Goal: Communication & Community: Answer question/provide support

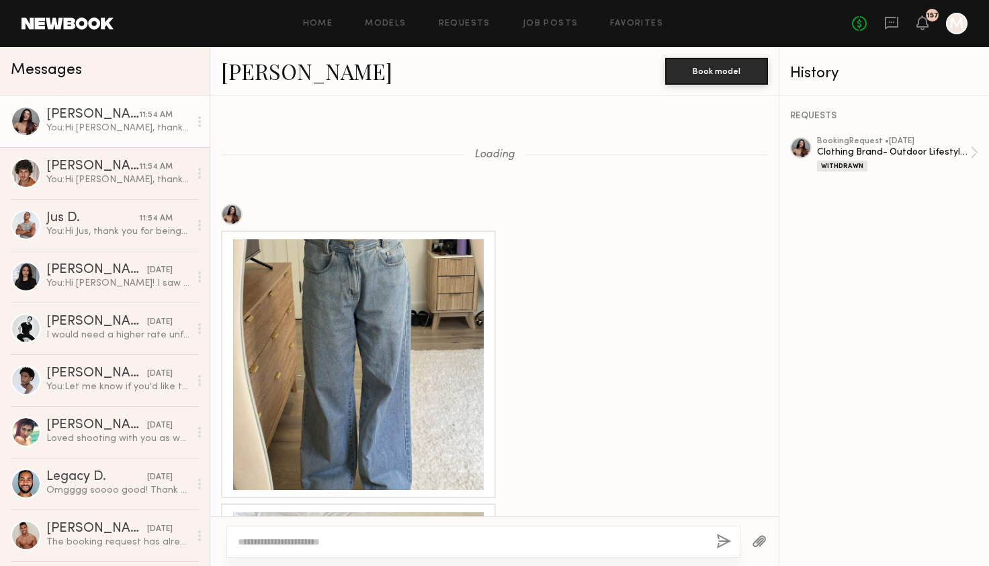
scroll to position [1763, 0]
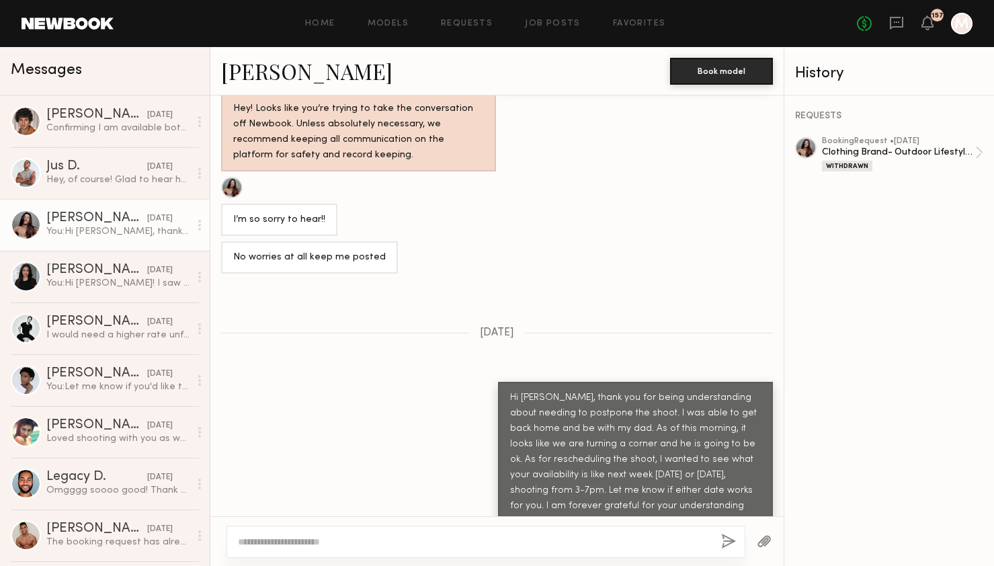
scroll to position [1388, 0]
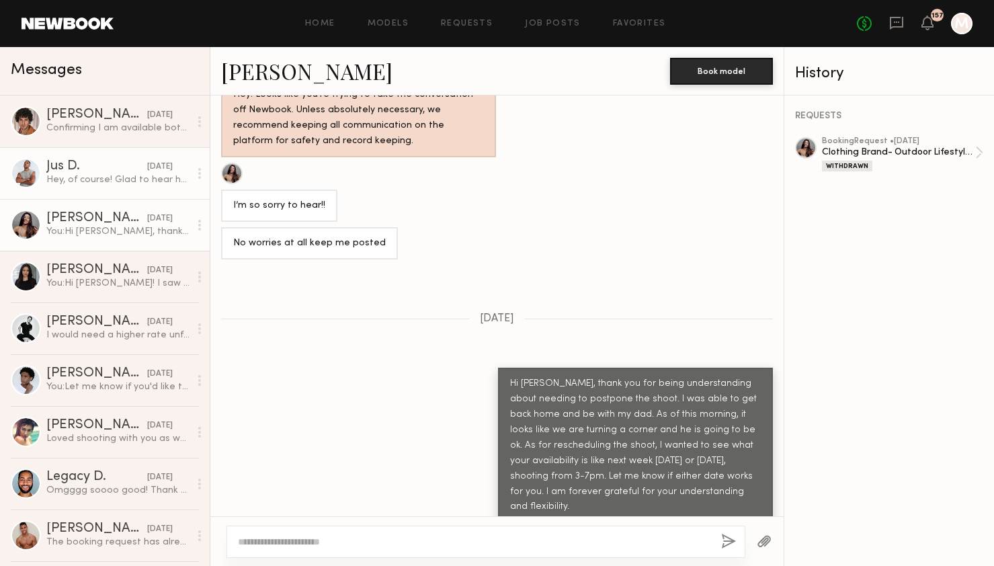
click at [154, 190] on link "Jus D. yesterday Hey, of course! Glad to hear he’s doing better!! Wednesday wor…" at bounding box center [105, 173] width 210 height 52
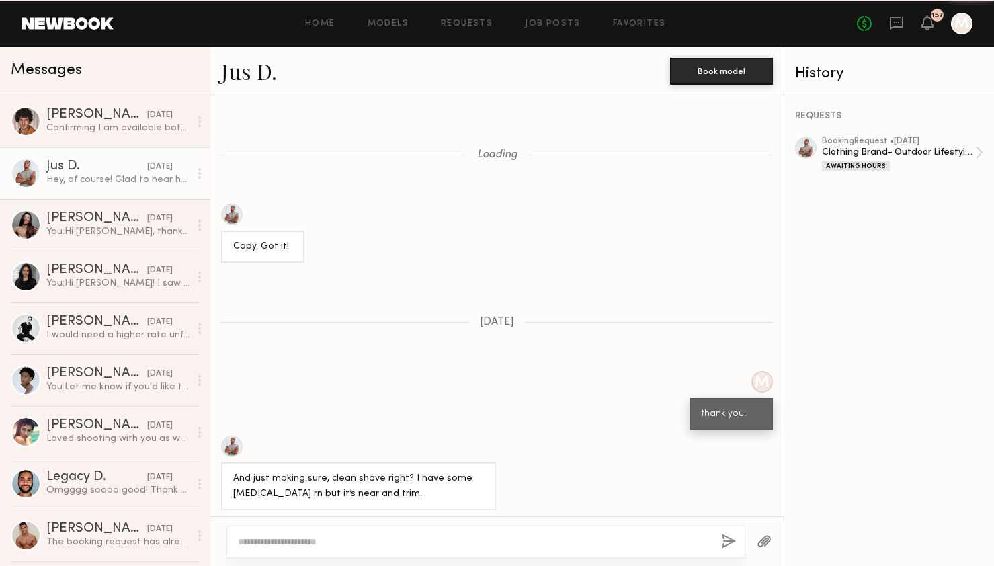
scroll to position [1372, 0]
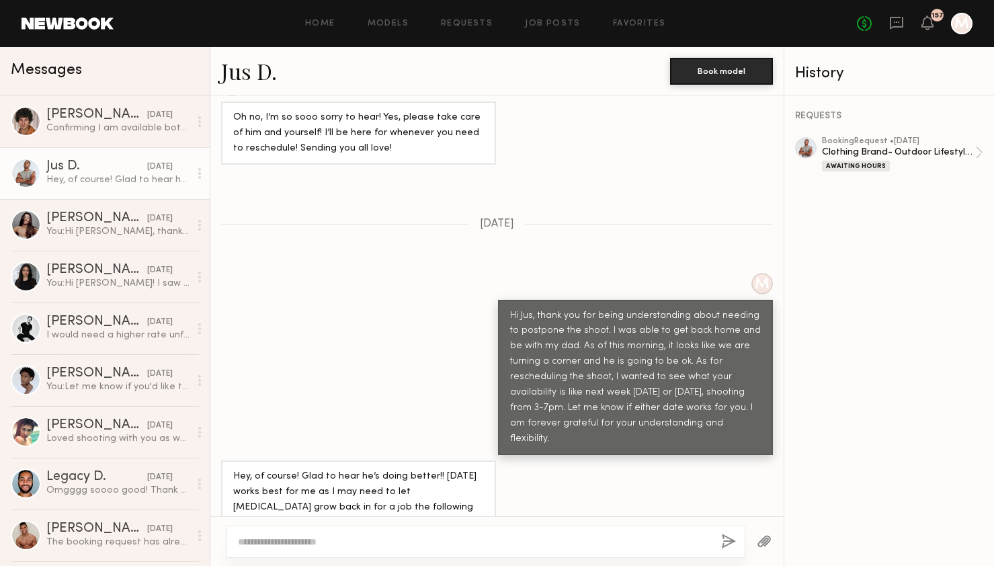
click at [306, 544] on textarea at bounding box center [474, 541] width 472 height 13
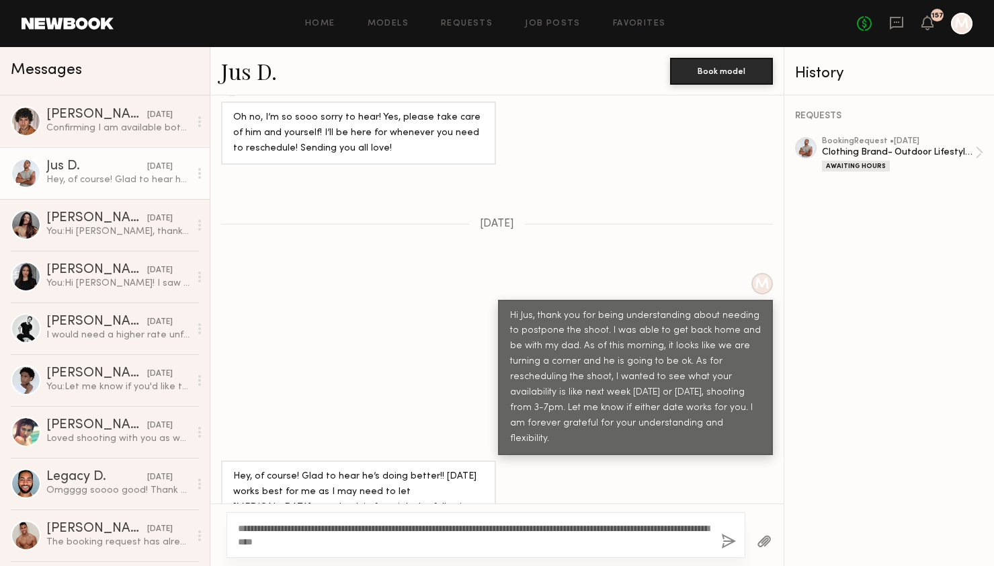
drag, startPoint x: 395, startPoint y: 539, endPoint x: 238, endPoint y: 526, distance: 157.2
click at [238, 526] on textarea "**********" at bounding box center [474, 535] width 472 height 27
type textarea "**********"
click at [730, 538] on button "button" at bounding box center [728, 542] width 15 height 17
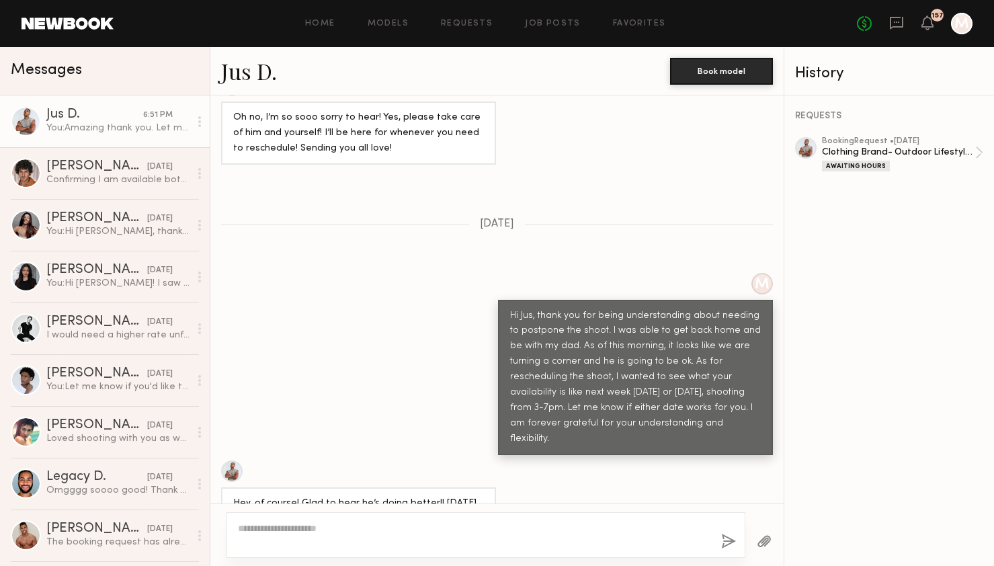
scroll to position [1569, 0]
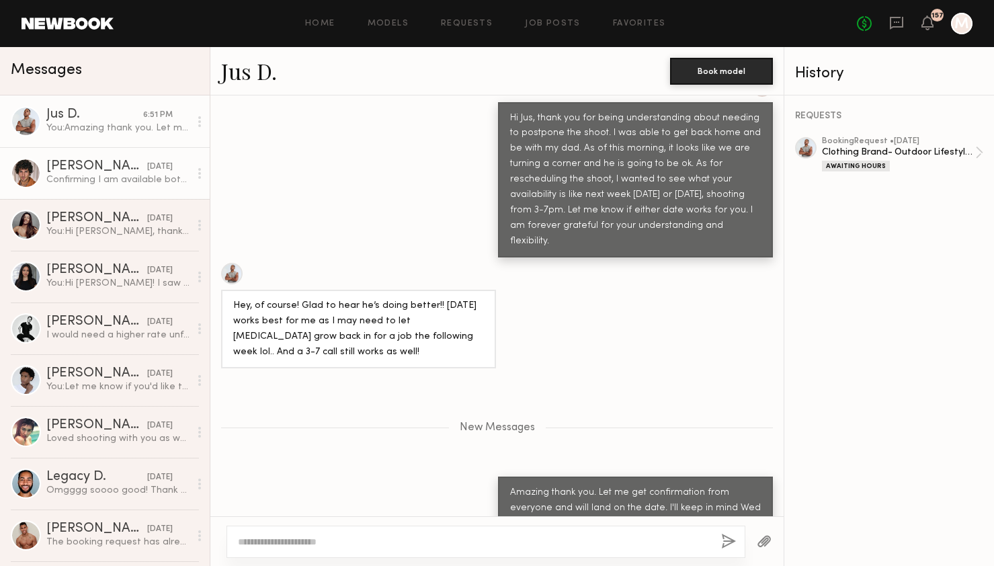
click at [100, 173] on div "Confirming I am available both Wednesday and Thursday" at bounding box center [117, 179] width 143 height 13
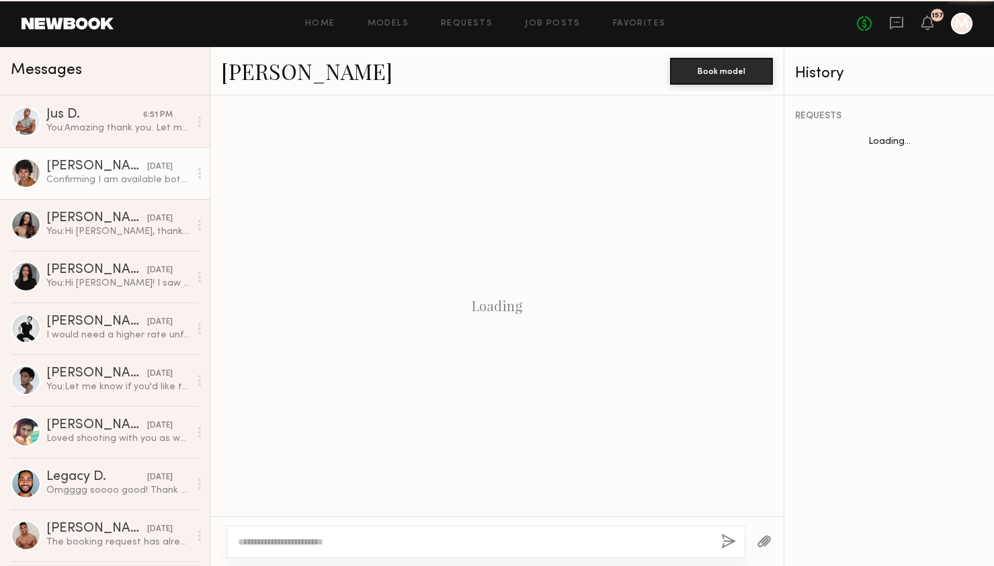
scroll to position [927, 0]
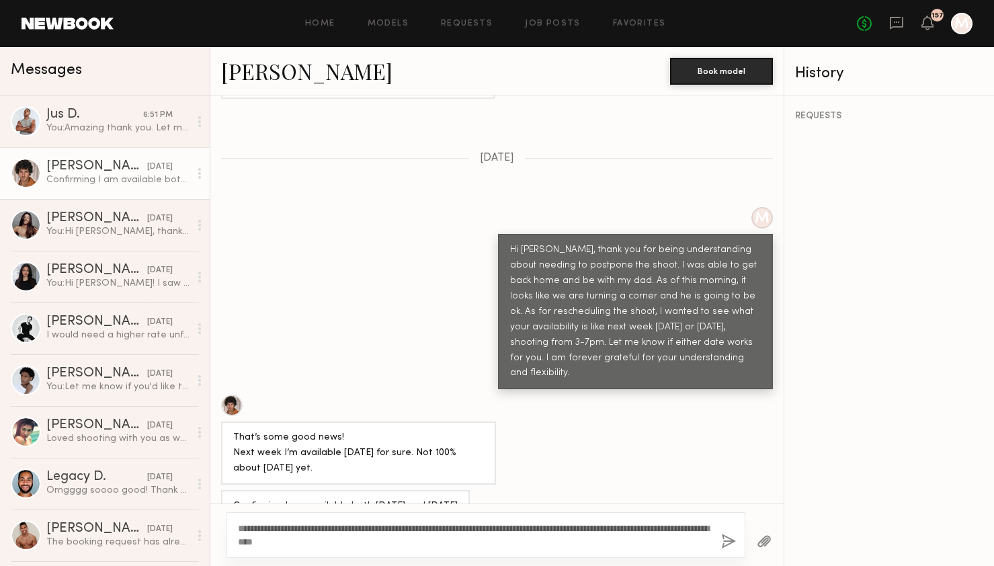
drag, startPoint x: 333, startPoint y: 543, endPoint x: 606, endPoint y: 524, distance: 273.5
click at [606, 524] on textarea "**********" at bounding box center [474, 535] width 472 height 27
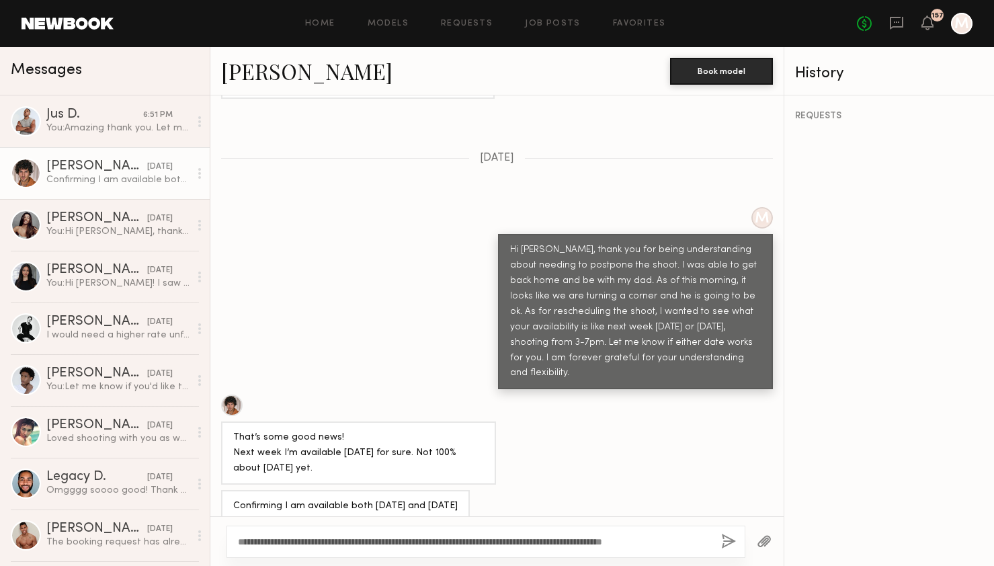
type textarea "**********"
click at [732, 538] on button "button" at bounding box center [728, 542] width 15 height 17
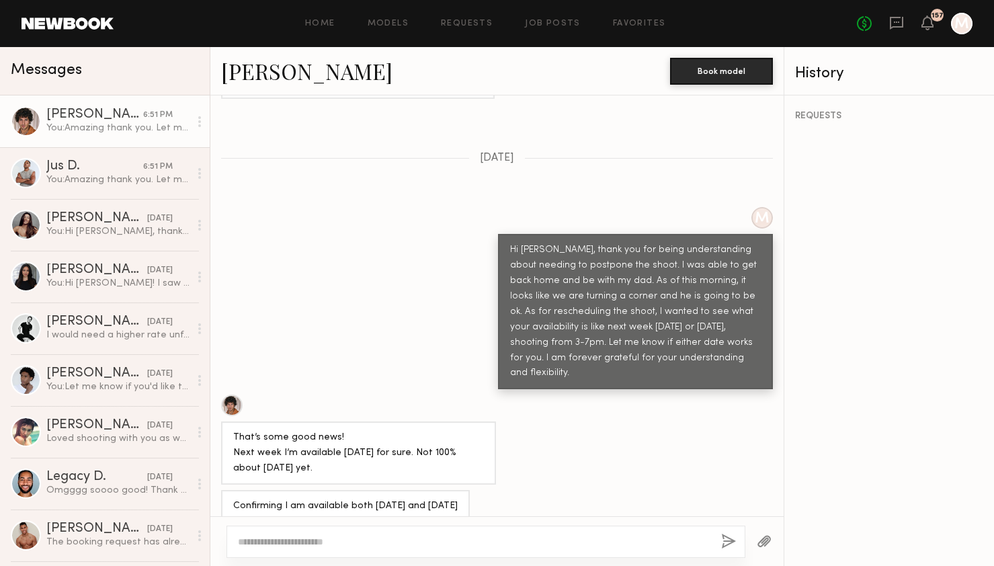
scroll to position [1081, 0]
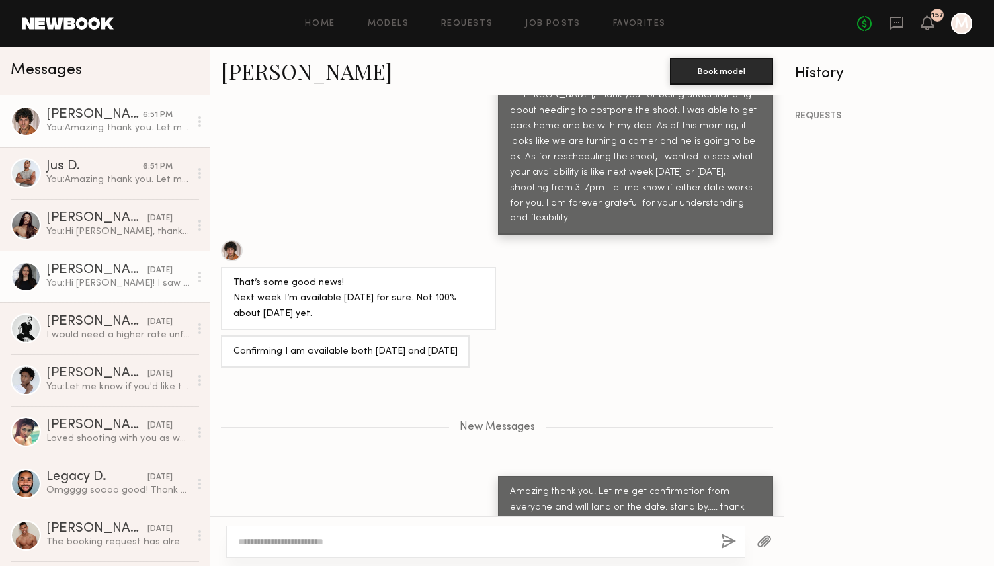
click at [118, 251] on link "Haley A. 08/06/2025 You: Hi Haley! I saw you submitted to my job listing for a …" at bounding box center [105, 277] width 210 height 52
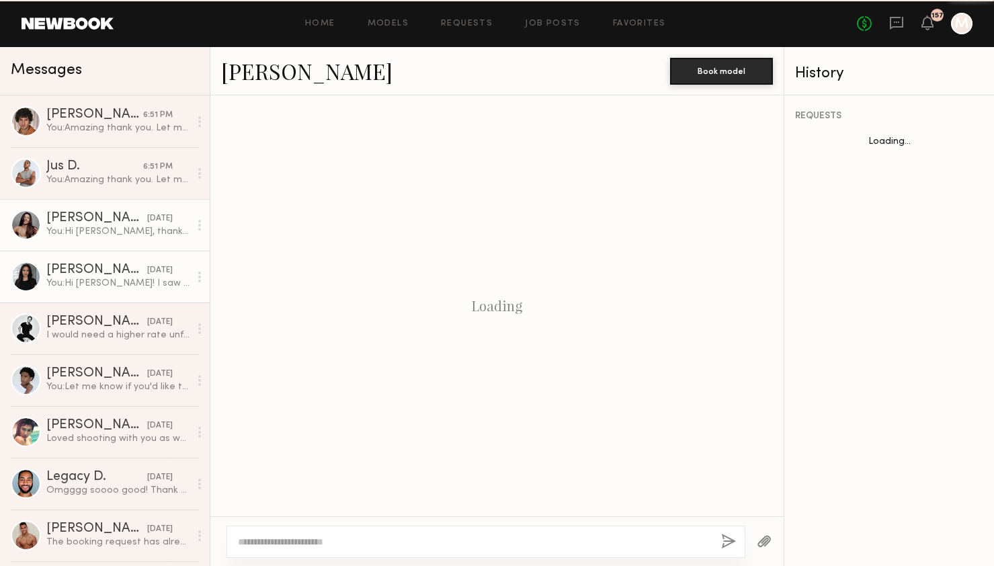
scroll to position [329, 0]
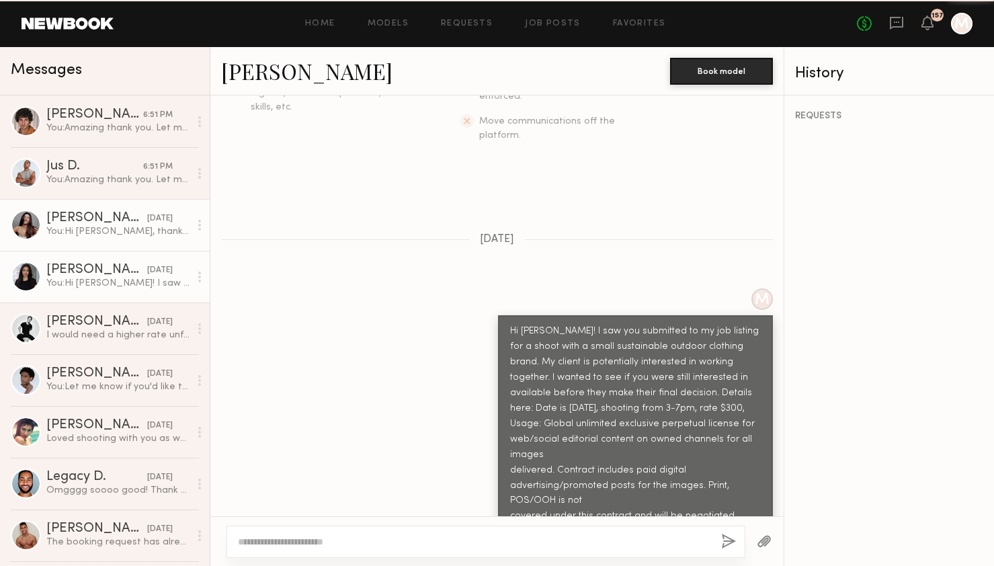
click at [118, 229] on div "You: Hi [PERSON_NAME], thank you for being understanding about needing to postp…" at bounding box center [117, 231] width 143 height 13
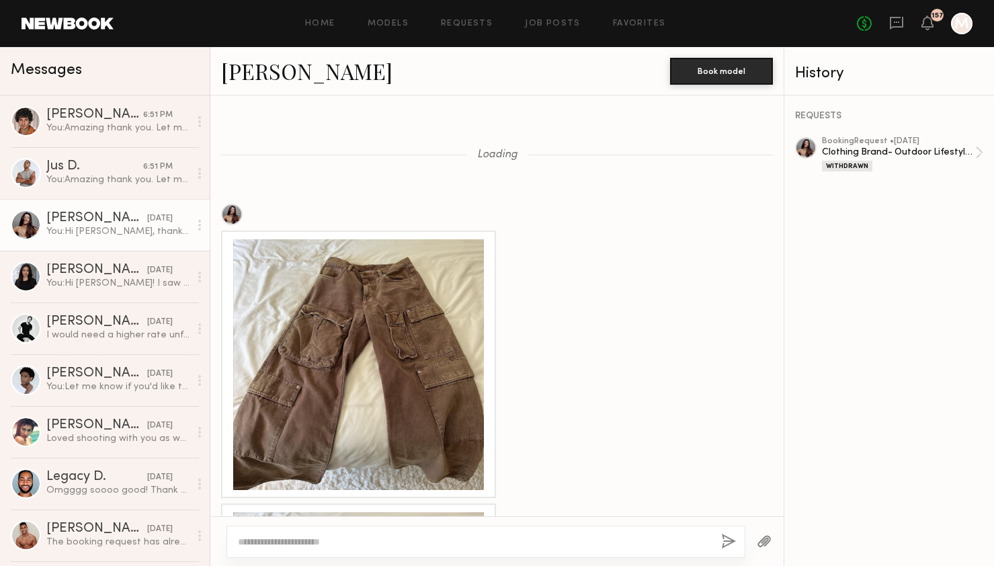
scroll to position [1388, 0]
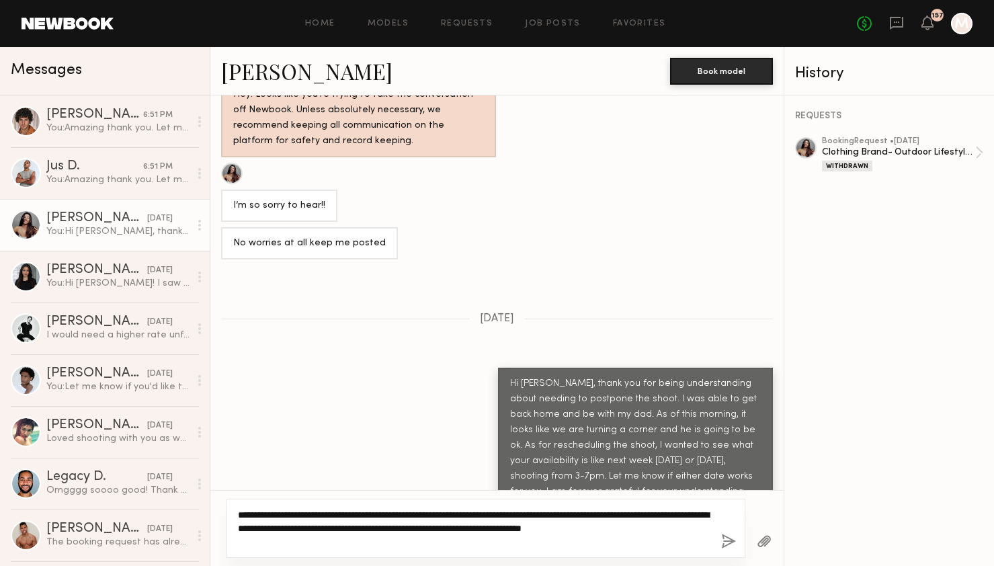
type textarea "**********"
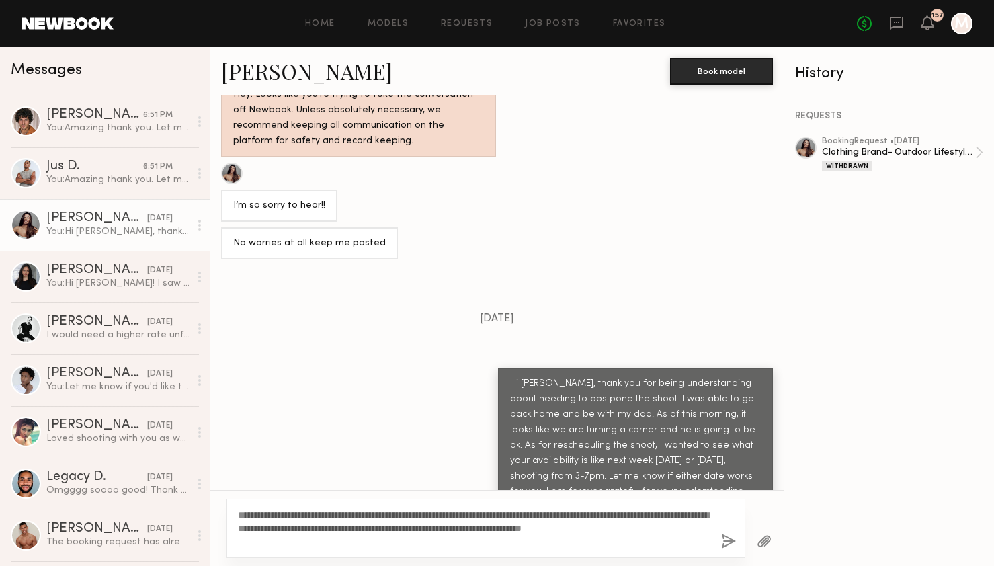
click at [729, 532] on div "**********" at bounding box center [485, 528] width 519 height 59
click at [729, 537] on button "button" at bounding box center [728, 542] width 15 height 17
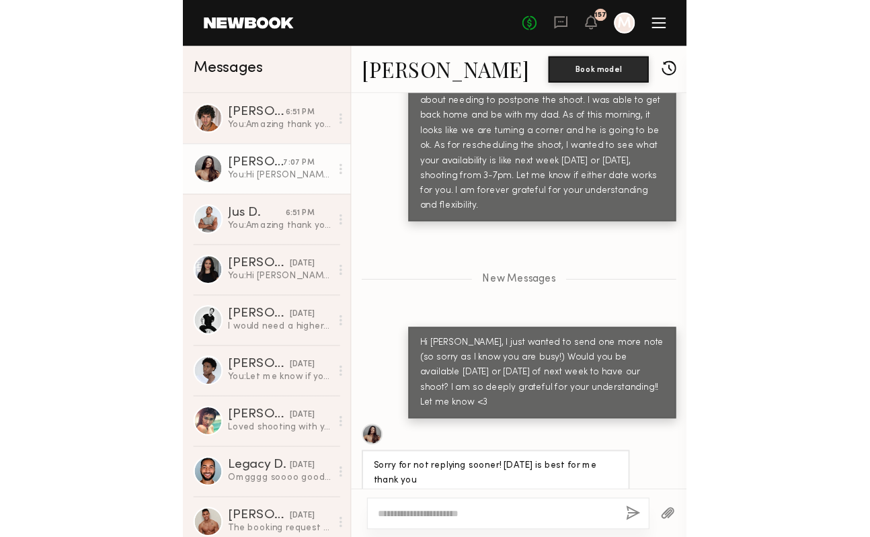
scroll to position [1748, 0]
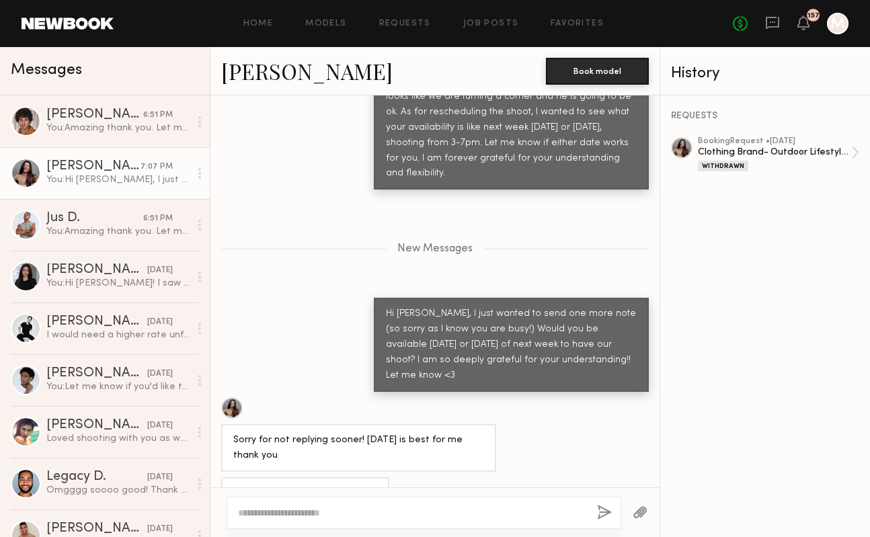
click at [344, 504] on div at bounding box center [423, 513] width 395 height 32
click at [317, 518] on textarea at bounding box center [412, 512] width 348 height 13
type textarea "**********"
click at [603, 518] on button "button" at bounding box center [604, 513] width 15 height 17
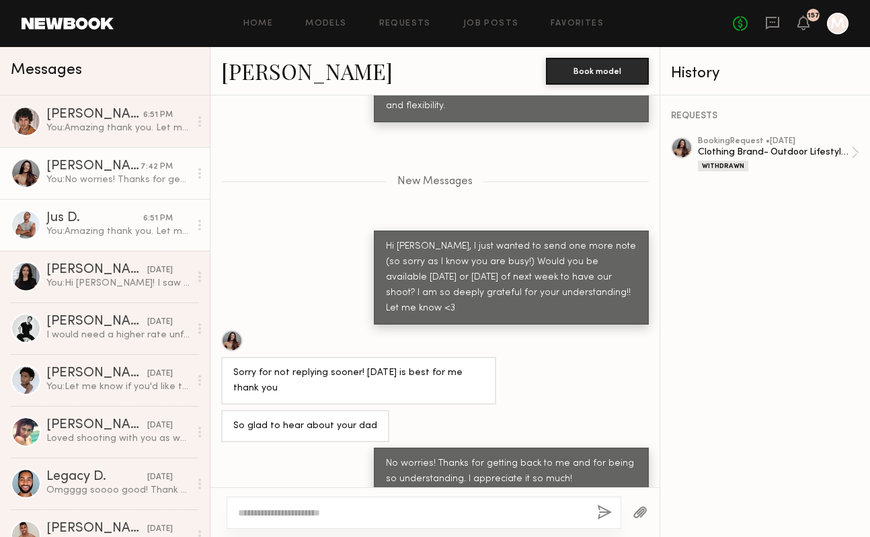
click at [132, 206] on link "Jus D. 6:51 PM You: Amazing thank you. Let me get confirmation from everyone an…" at bounding box center [105, 225] width 210 height 52
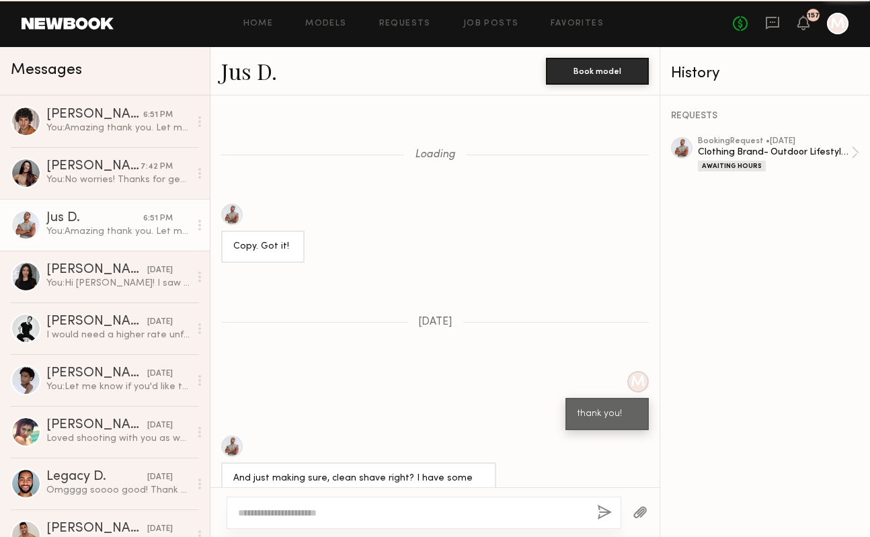
scroll to position [1561, 0]
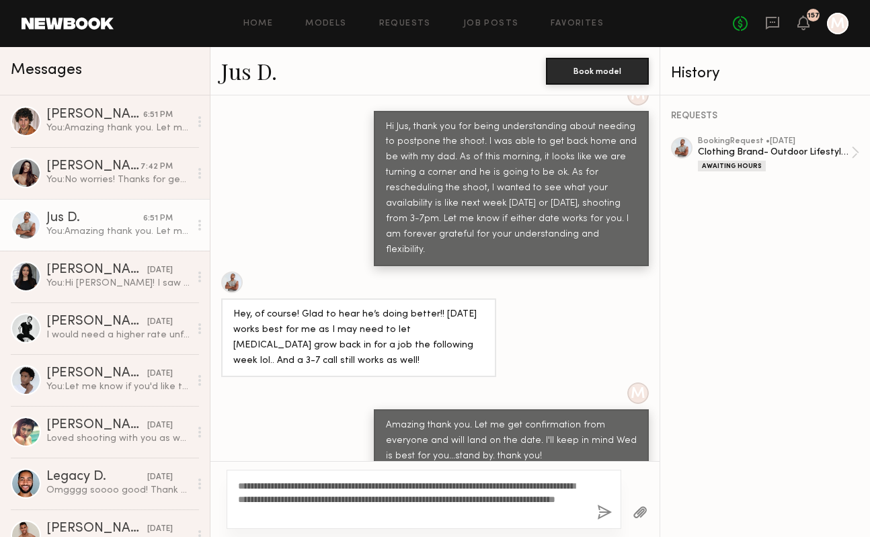
click at [247, 75] on link "Jus D." at bounding box center [249, 70] width 56 height 29
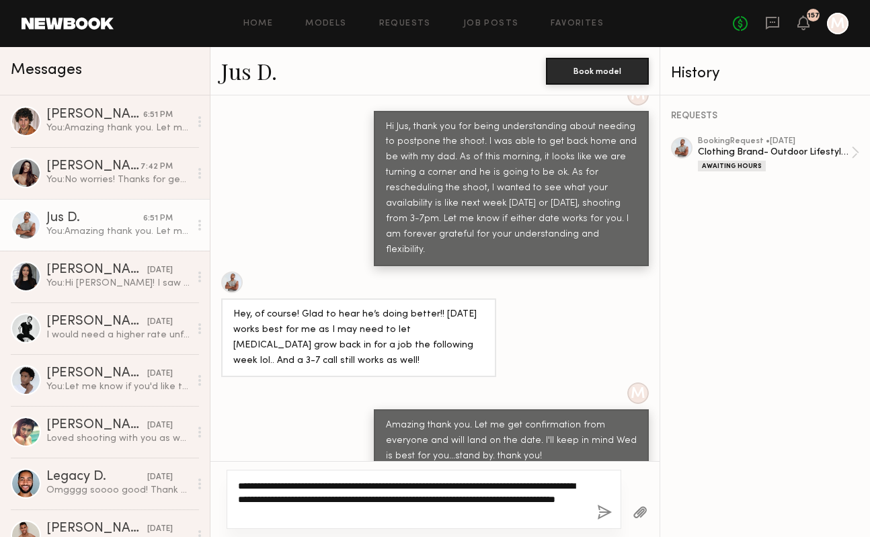
click at [362, 512] on textarea "**********" at bounding box center [412, 499] width 348 height 40
type textarea "**********"
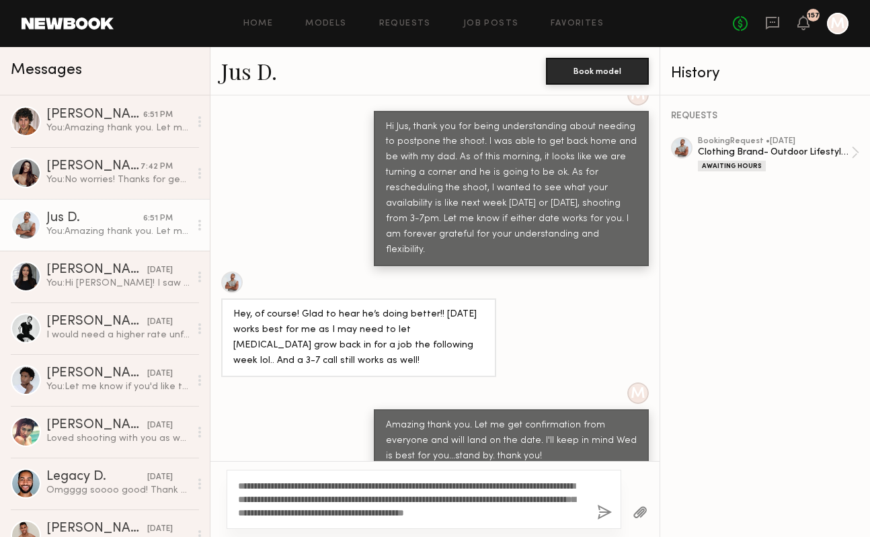
click at [608, 513] on button "button" at bounding box center [604, 513] width 15 height 17
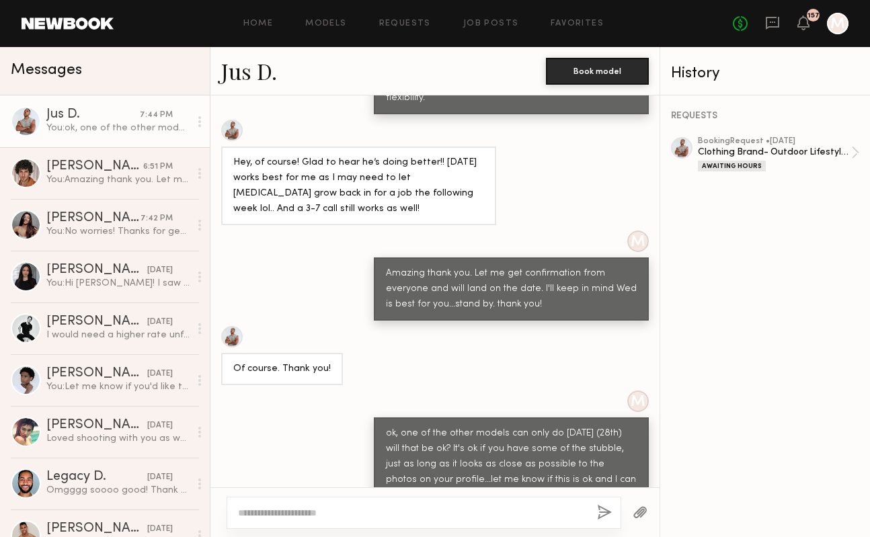
scroll to position [1751, 0]
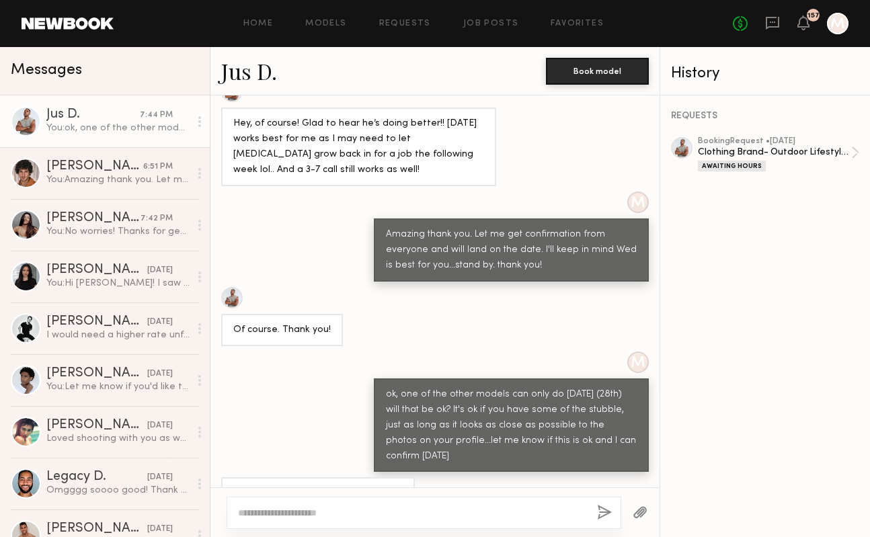
click at [313, 515] on textarea at bounding box center [412, 512] width 348 height 13
type textarea "**********"
click at [610, 511] on button "button" at bounding box center [604, 513] width 15 height 17
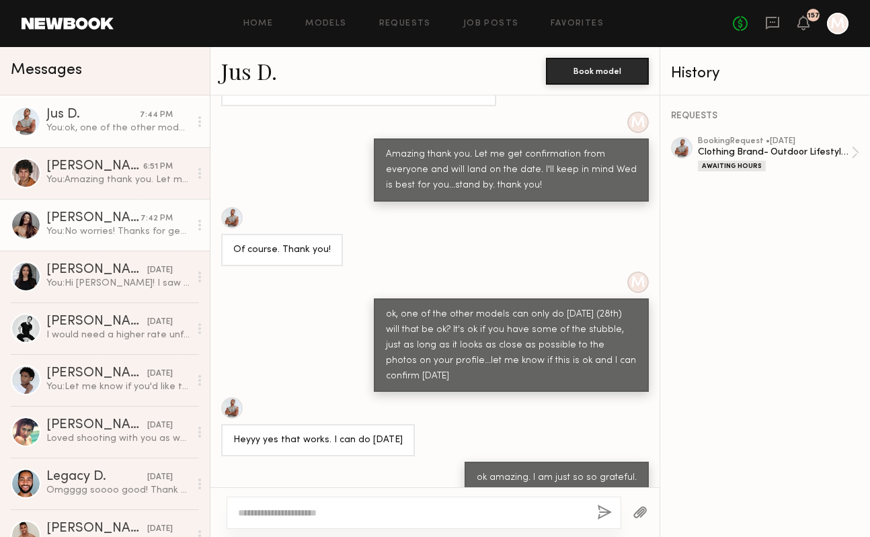
click at [98, 237] on div "You: No worries! Thanks for getting back to me and for being so understanding. …" at bounding box center [117, 231] width 143 height 13
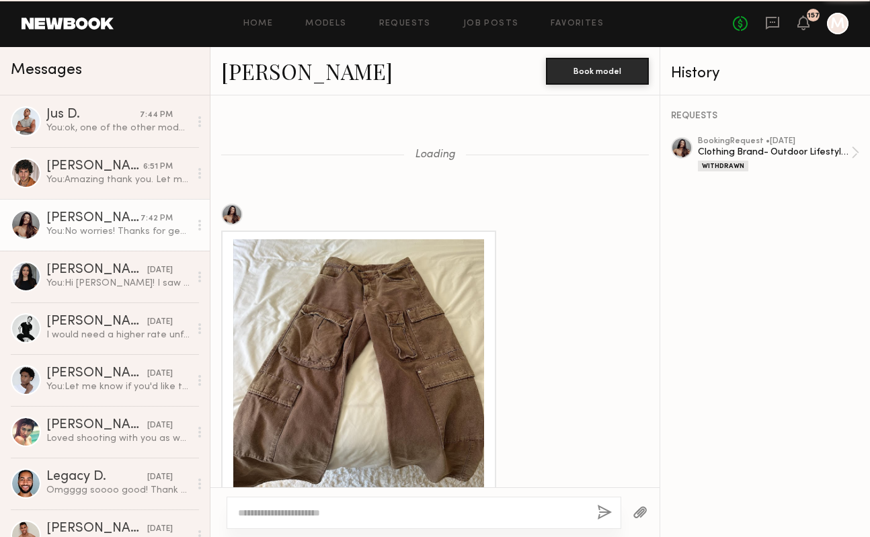
scroll to position [1713, 0]
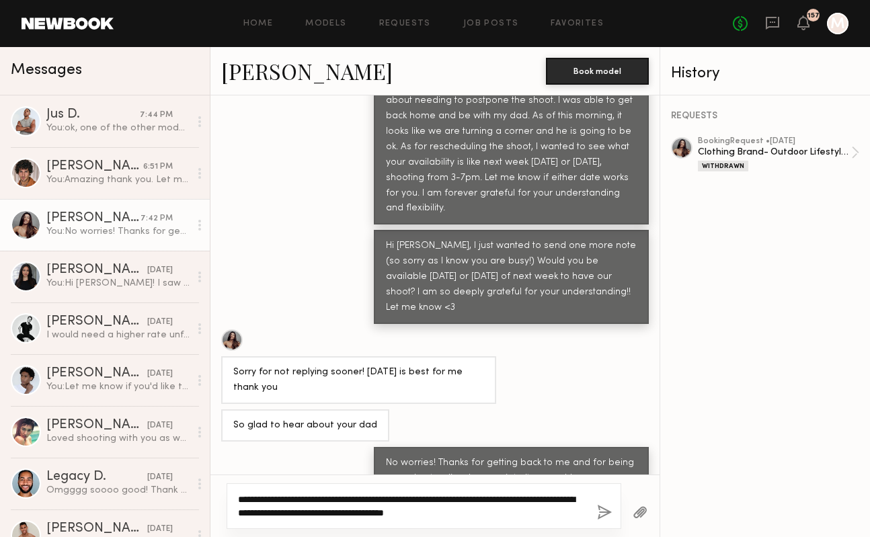
drag, startPoint x: 499, startPoint y: 515, endPoint x: 229, endPoint y: 481, distance: 271.6
click at [229, 481] on div "**********" at bounding box center [434, 505] width 449 height 63
type textarea "**********"
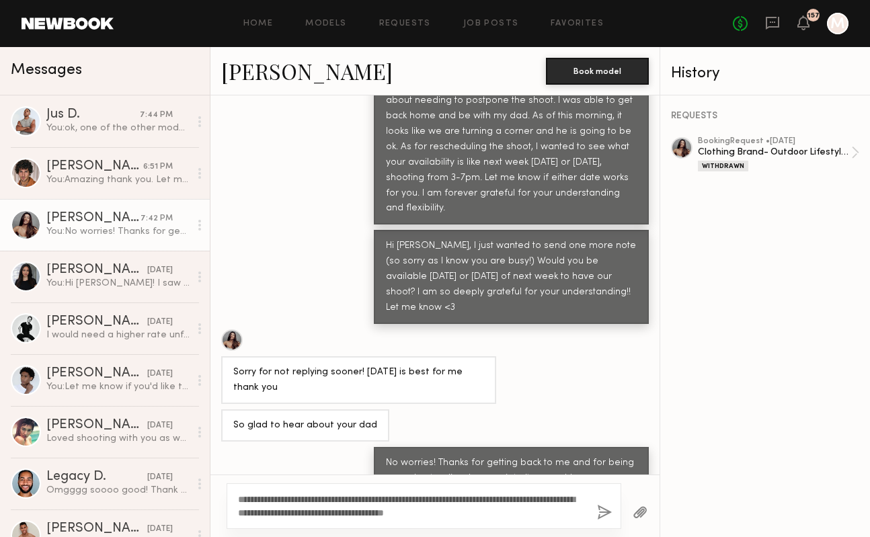
click at [608, 508] on button "button" at bounding box center [604, 513] width 15 height 17
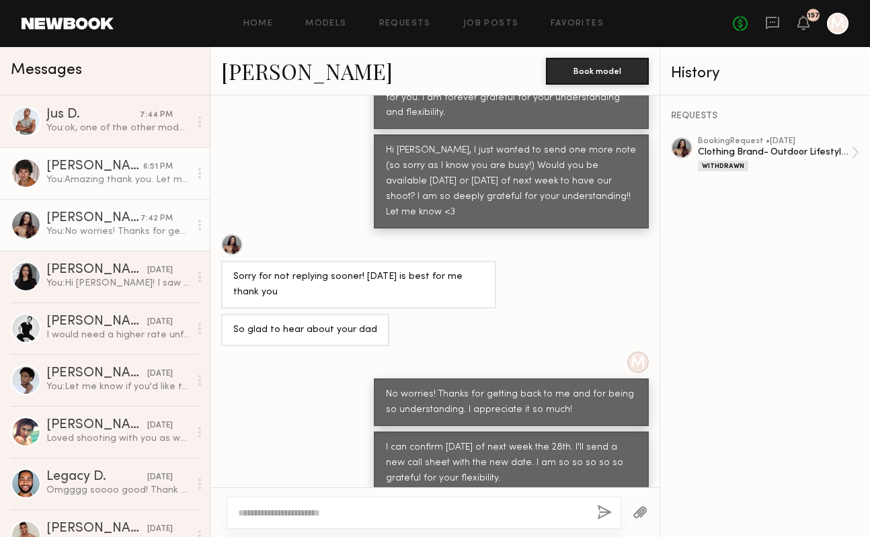
scroll to position [1893, 0]
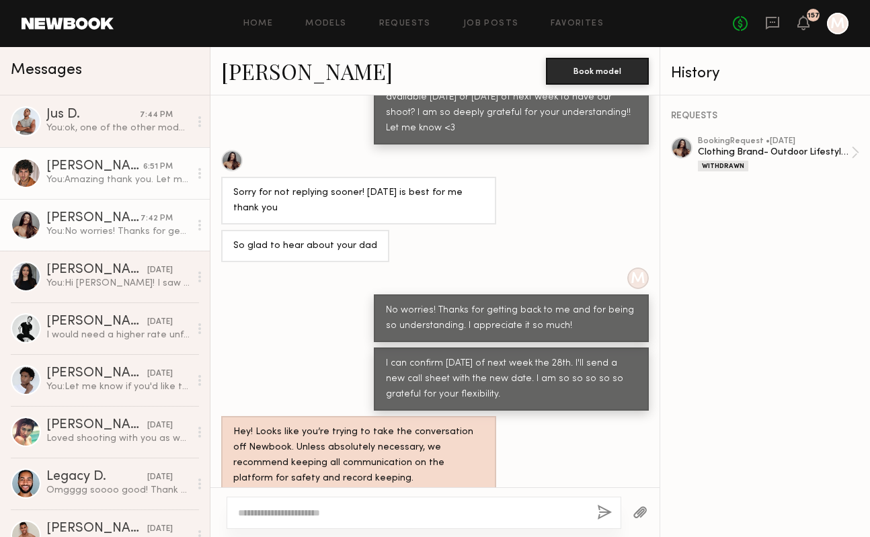
click at [134, 182] on div "You: Amazing thank you. Let me get confirmation from everyone and will land on …" at bounding box center [117, 179] width 143 height 13
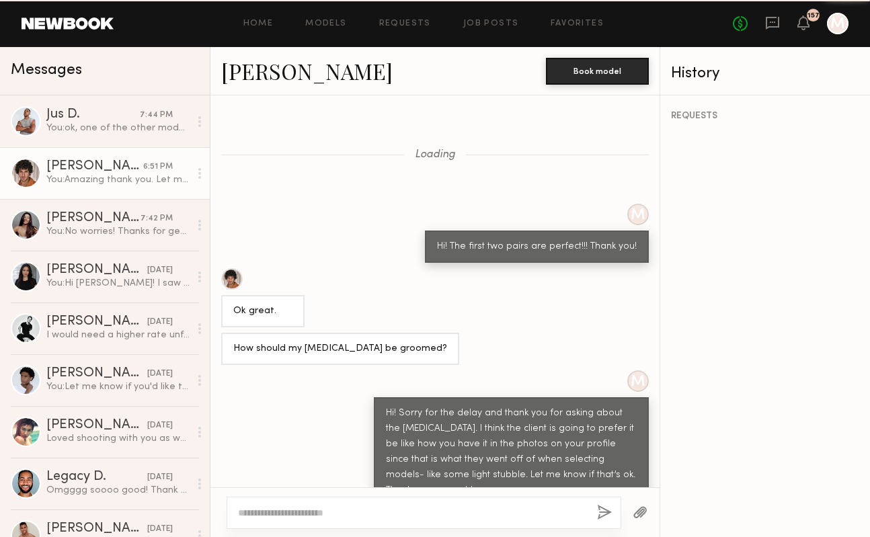
scroll to position [1008, 0]
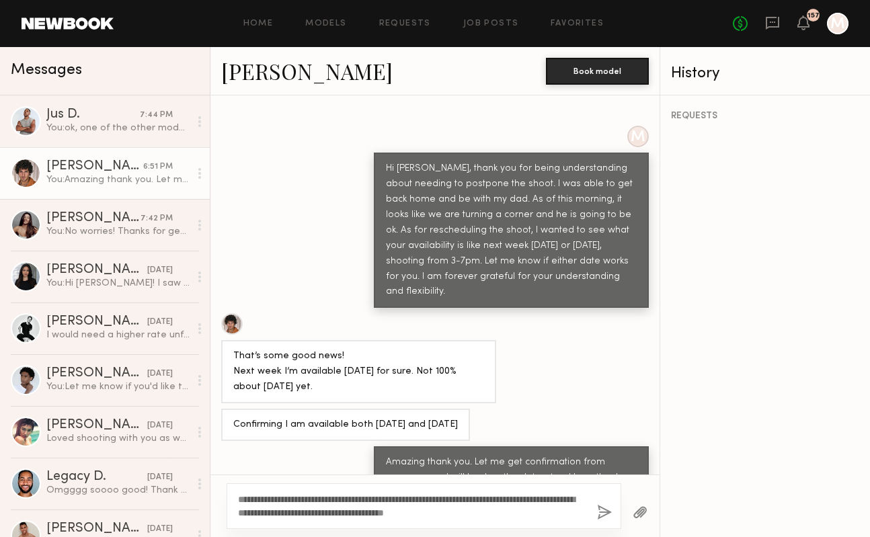
type textarea "**********"
click at [604, 517] on button "button" at bounding box center [604, 513] width 15 height 17
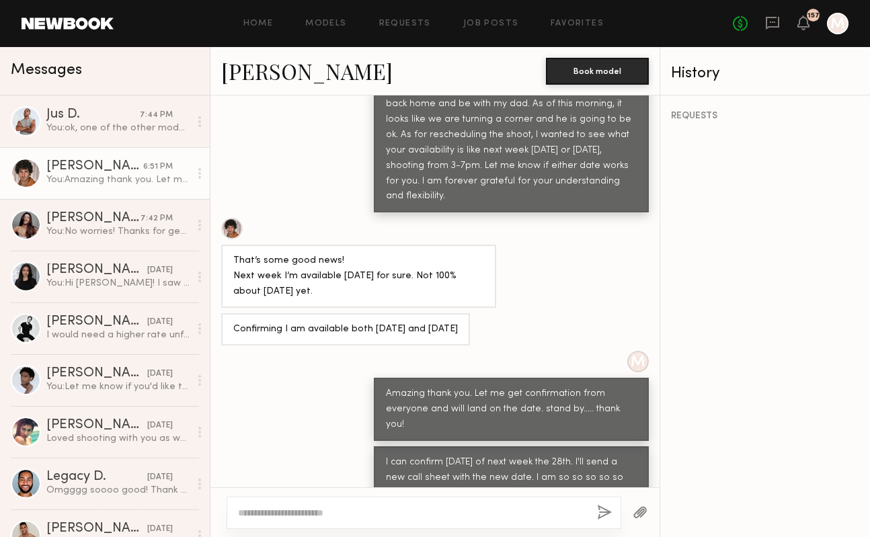
scroll to position [1188, 0]
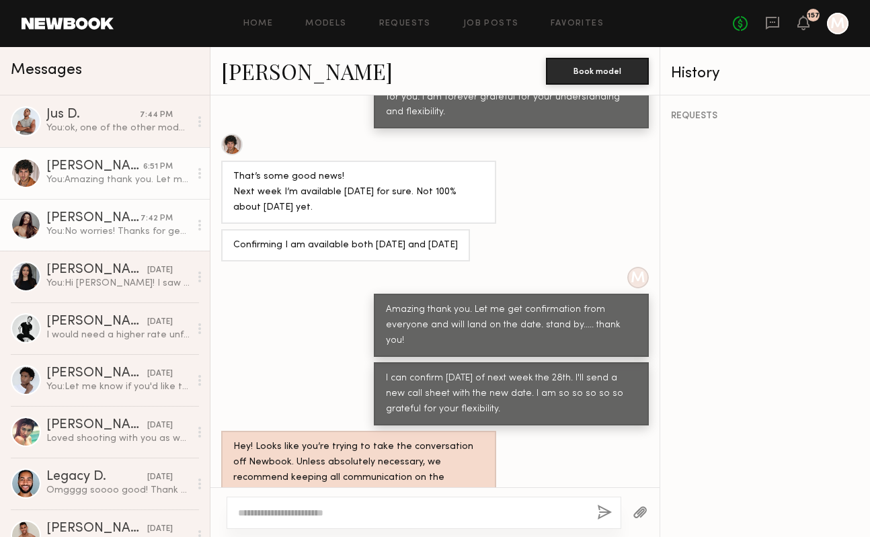
click at [115, 218] on div "[PERSON_NAME]" at bounding box center [93, 218] width 94 height 13
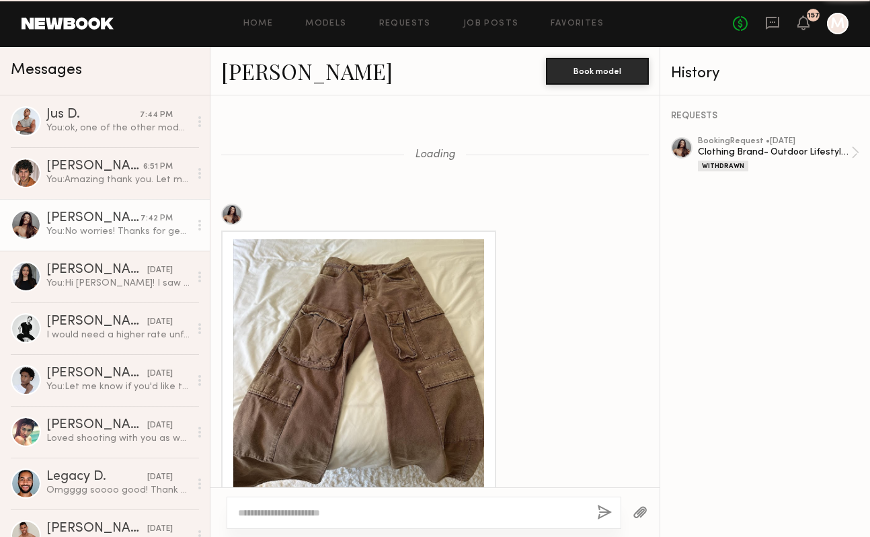
scroll to position [1893, 0]
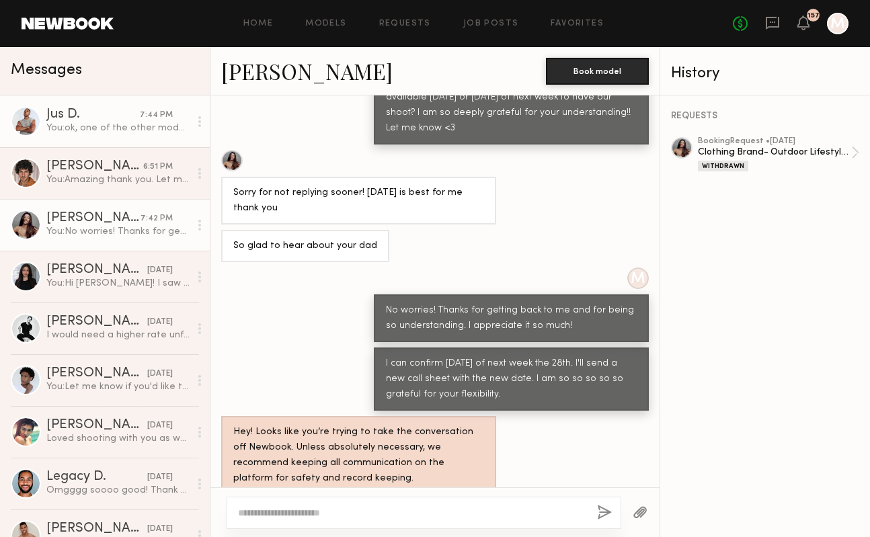
click at [150, 127] on div "You: ok, one of the other models can only do next Thursday (28th) will that be …" at bounding box center [117, 128] width 143 height 13
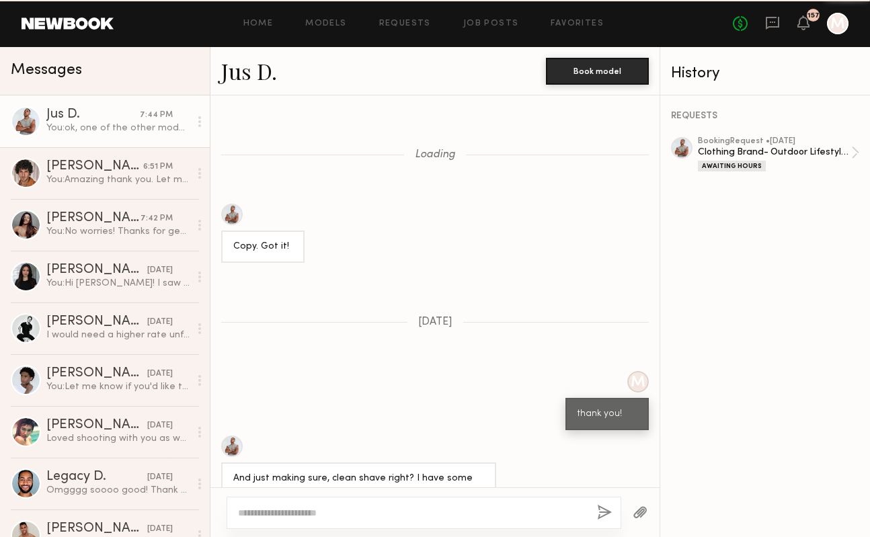
scroll to position [1831, 0]
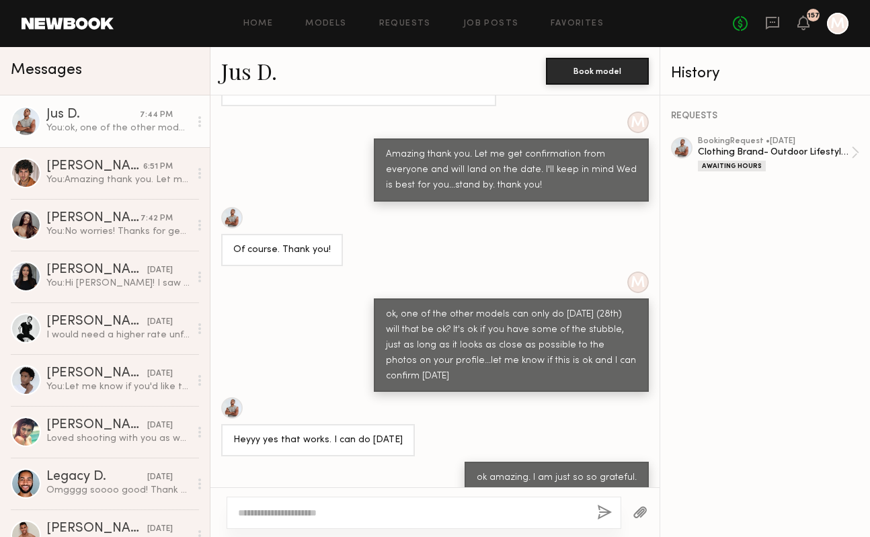
type textarea "******"
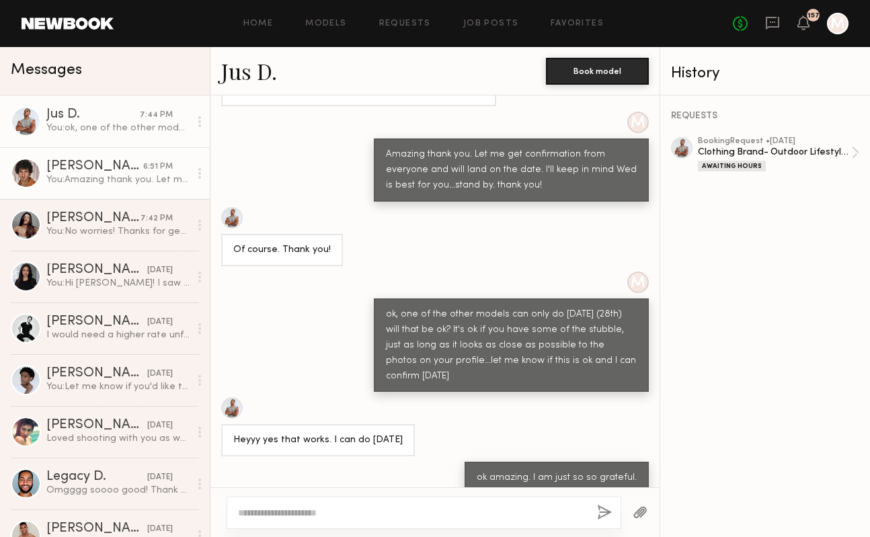
click at [134, 164] on div "[PERSON_NAME]" at bounding box center [94, 166] width 97 height 13
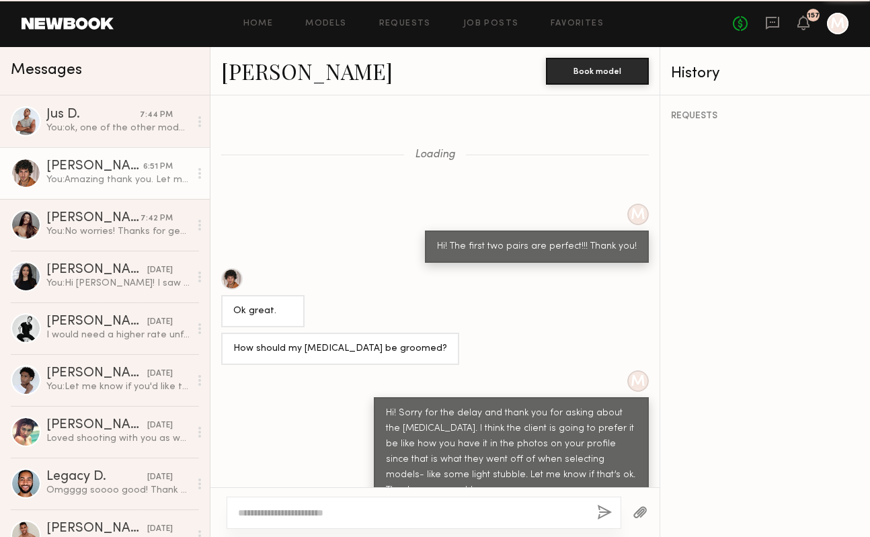
scroll to position [1188, 0]
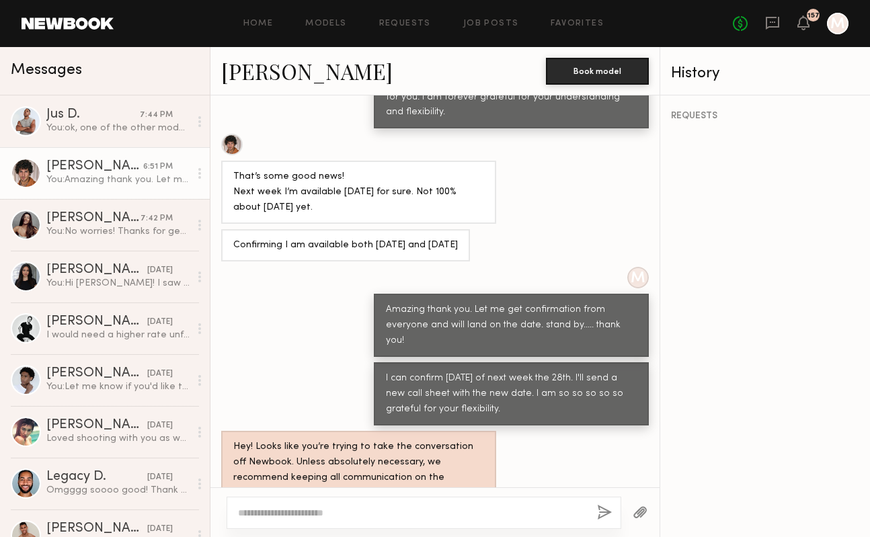
copy div "I can confirm Thursday of next week the 28th. I'll send a new call sheet with t…"
drag, startPoint x: 500, startPoint y: 375, endPoint x: 378, endPoint y: 343, distance: 126.5
click at [378, 362] on div "I can confirm Thursday of next week the 28th. I'll send a new call sheet with t…" at bounding box center [511, 393] width 275 height 63
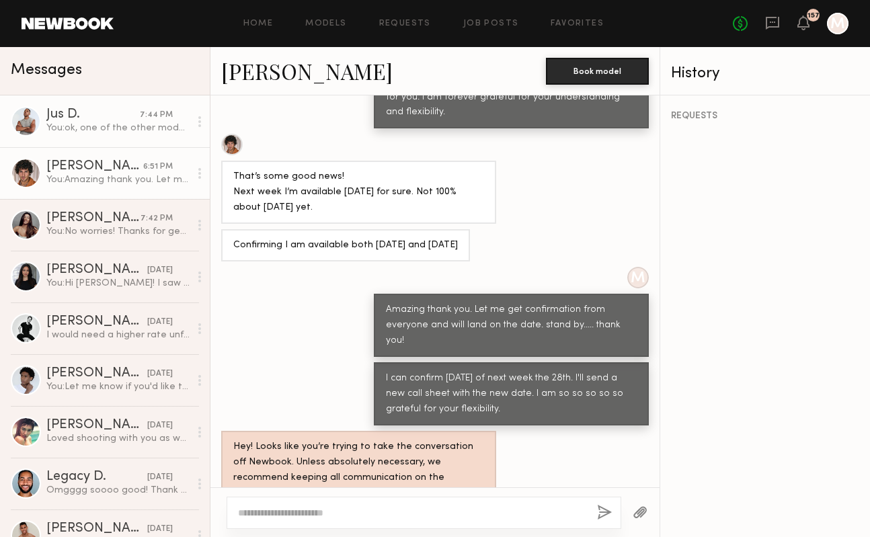
click at [150, 125] on div "You: ok, one of the other models can only do next Thursday (28th) will that be …" at bounding box center [117, 128] width 143 height 13
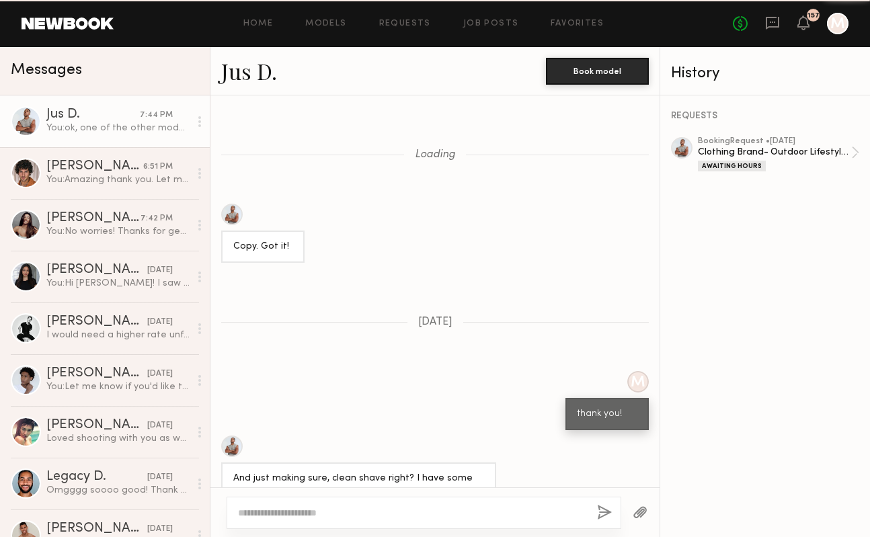
scroll to position [1831, 0]
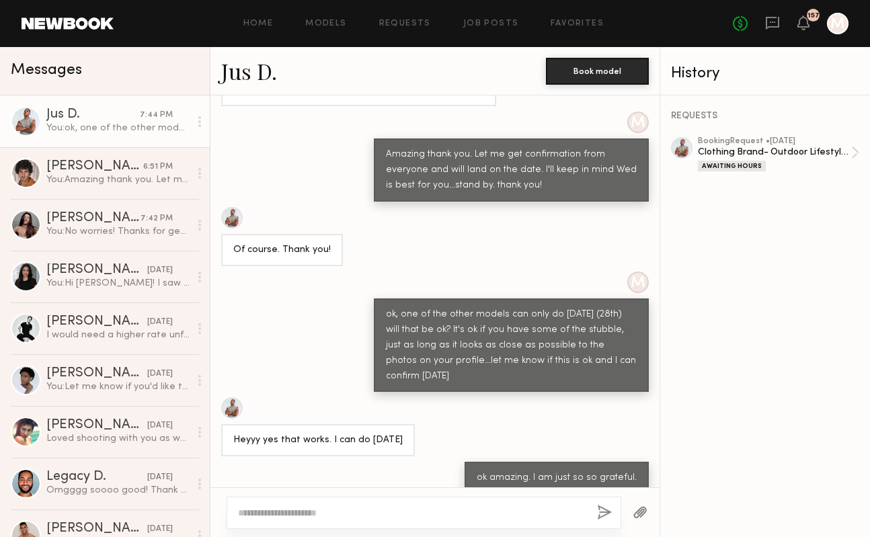
click at [348, 515] on textarea at bounding box center [412, 512] width 348 height 13
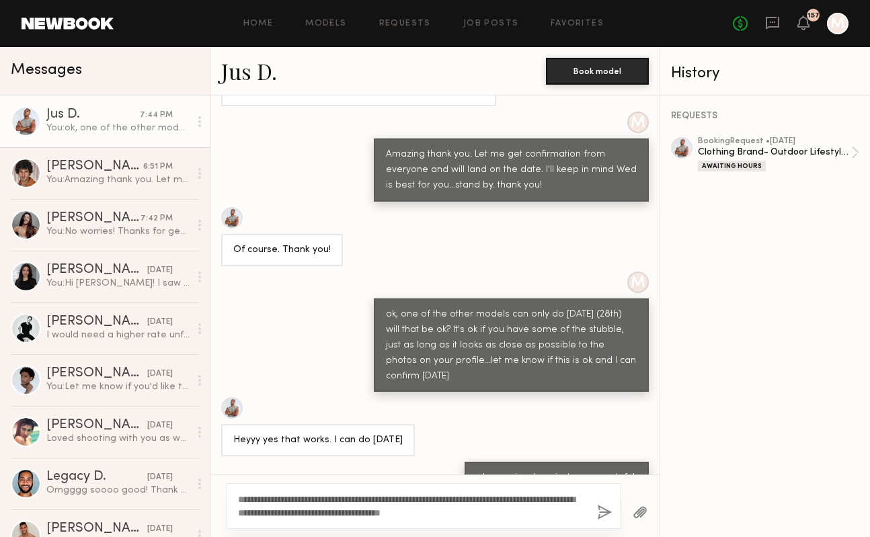
type textarea "**********"
click at [606, 508] on button "button" at bounding box center [604, 513] width 15 height 17
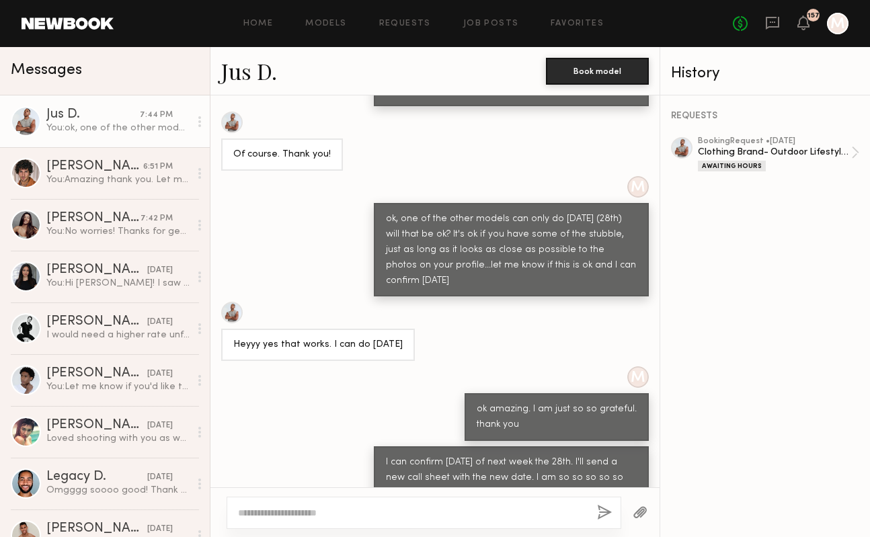
scroll to position [2010, 0]
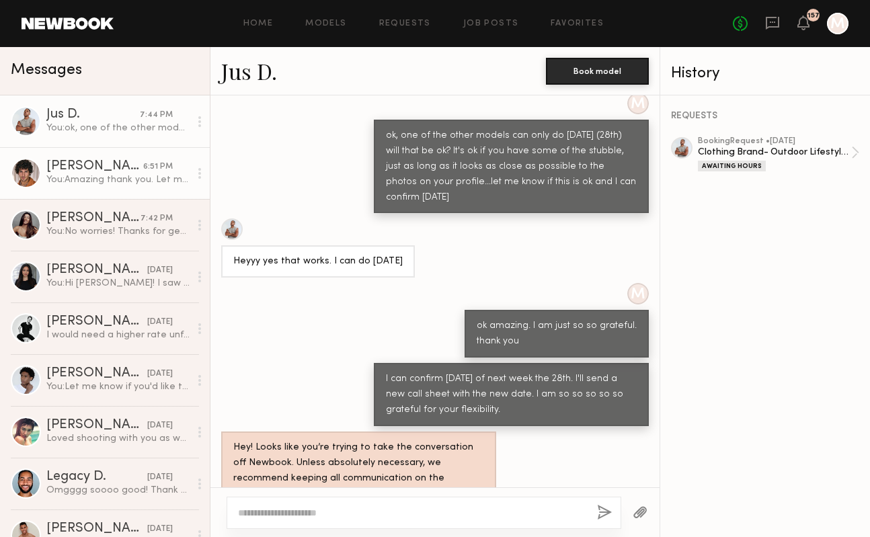
click at [138, 181] on div "You: Amazing thank you. Let me get confirmation from everyone and will land on …" at bounding box center [117, 179] width 143 height 13
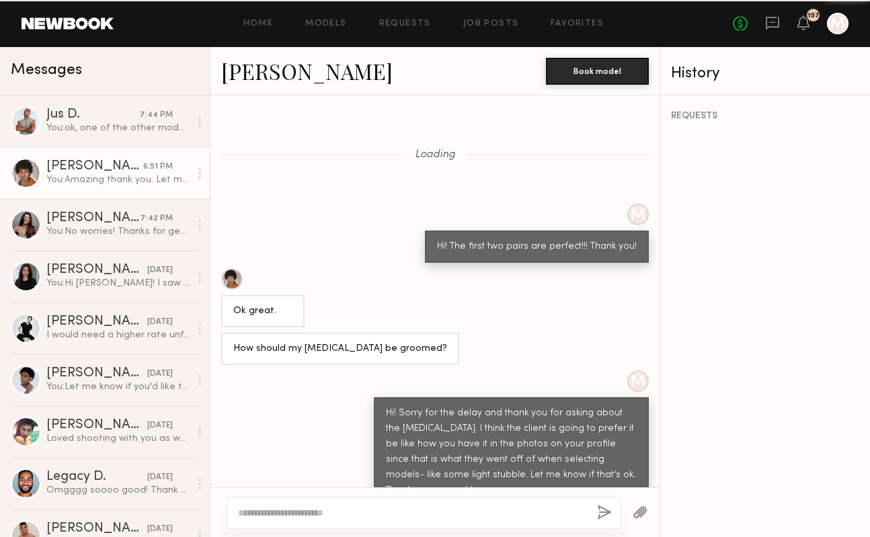
scroll to position [1188, 0]
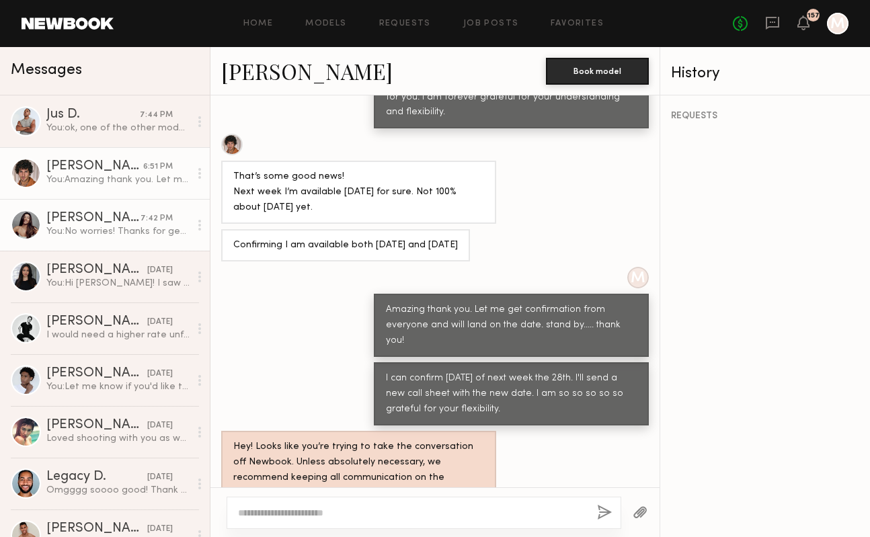
click at [105, 232] on div "You: No worries! Thanks for getting back to me and for being so understanding. …" at bounding box center [117, 231] width 143 height 13
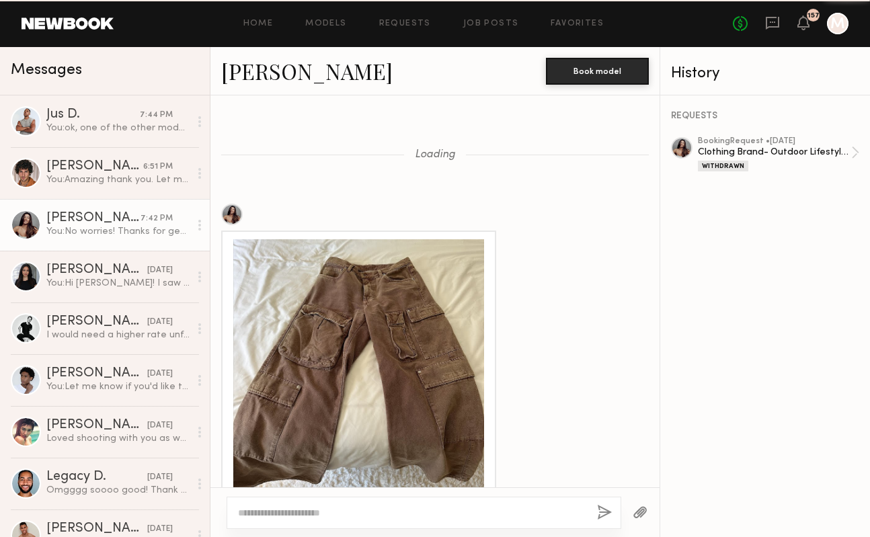
scroll to position [1893, 0]
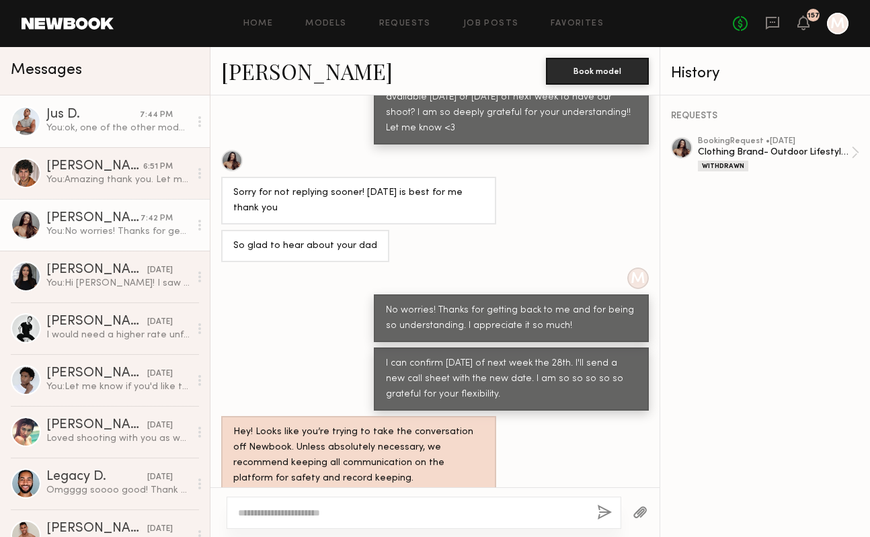
click at [103, 106] on link "Jus D. 7:44 PM You: ok, one of the other models can only do next Thursday (28th…" at bounding box center [105, 121] width 210 height 52
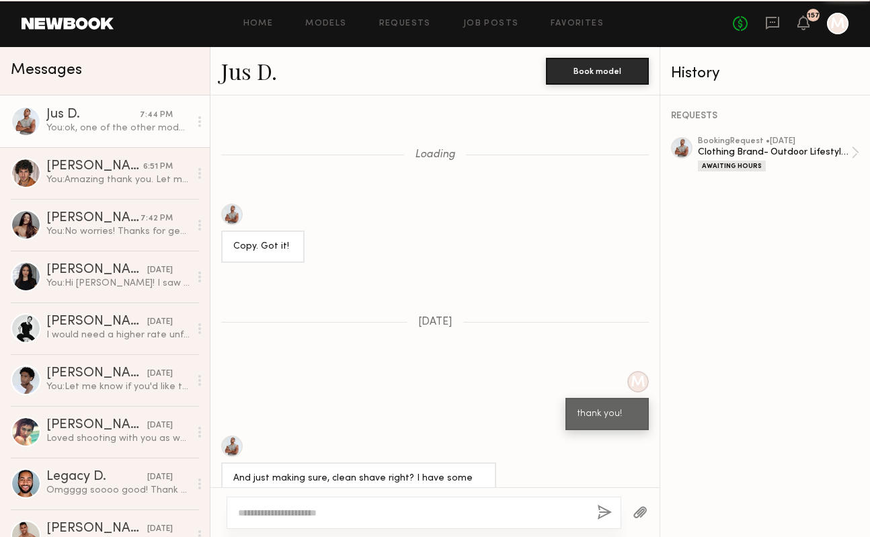
scroll to position [2010, 0]
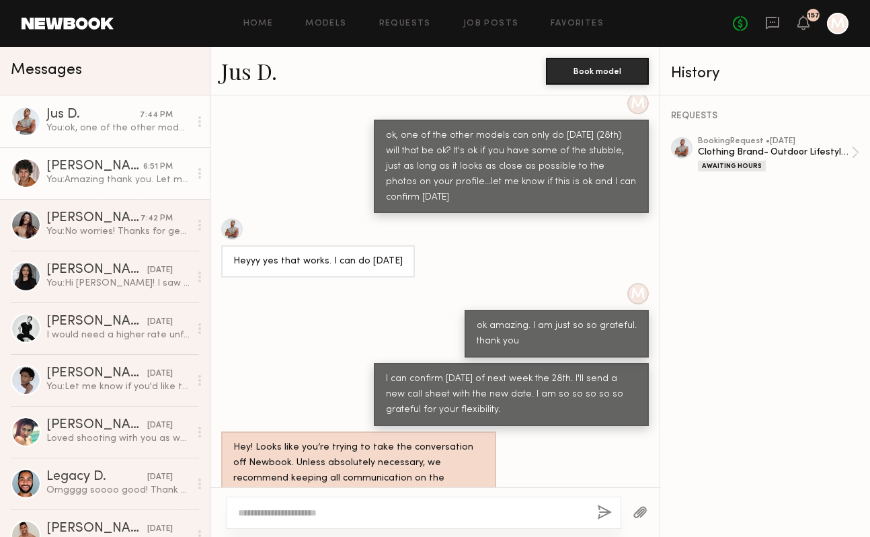
click at [134, 180] on div "You: Amazing thank you. Let me get confirmation from everyone and will land on …" at bounding box center [117, 179] width 143 height 13
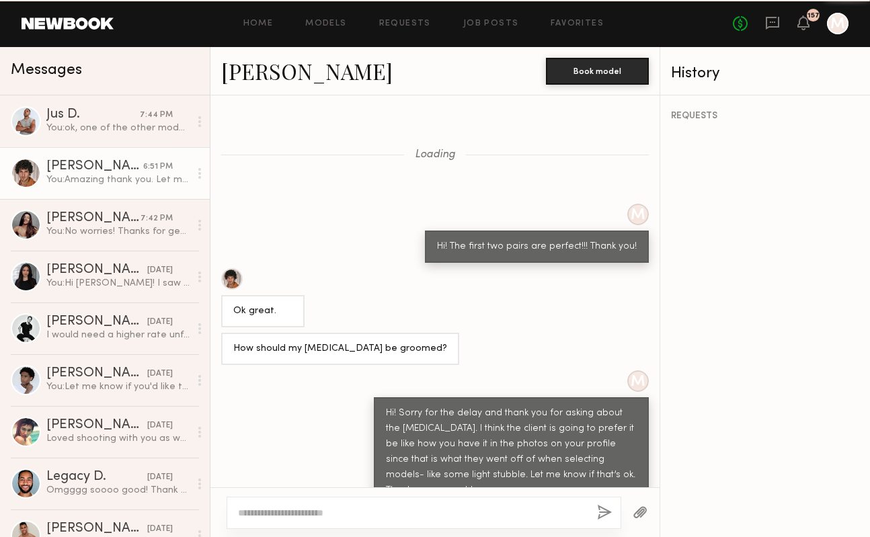
scroll to position [1188, 0]
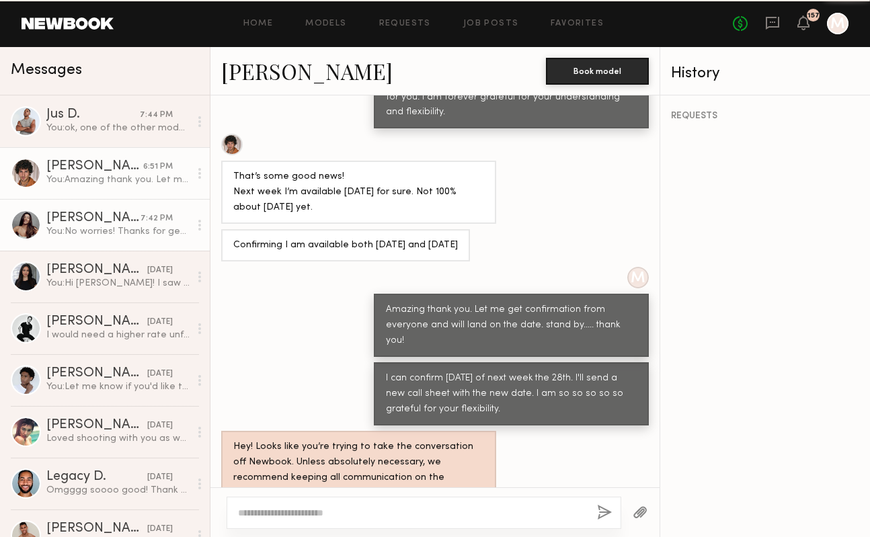
click at [125, 222] on div "[PERSON_NAME]" at bounding box center [93, 218] width 94 height 13
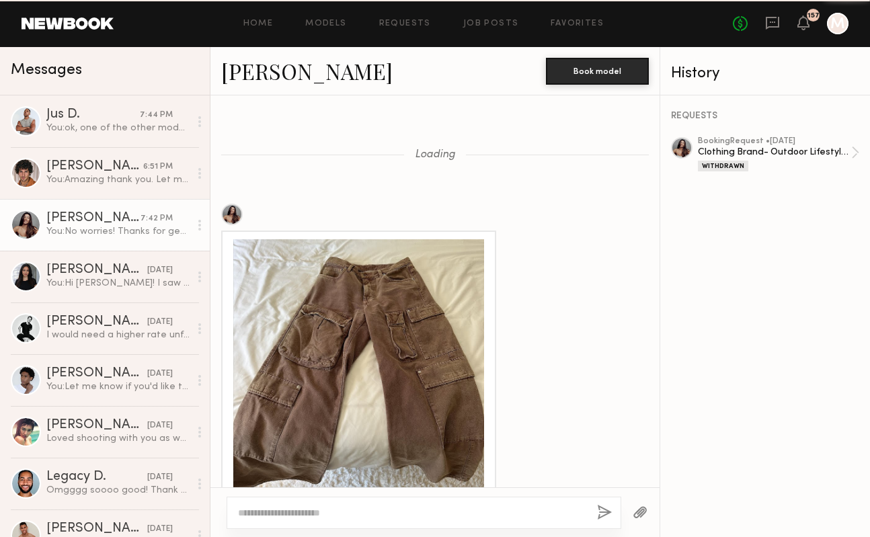
scroll to position [1893, 0]
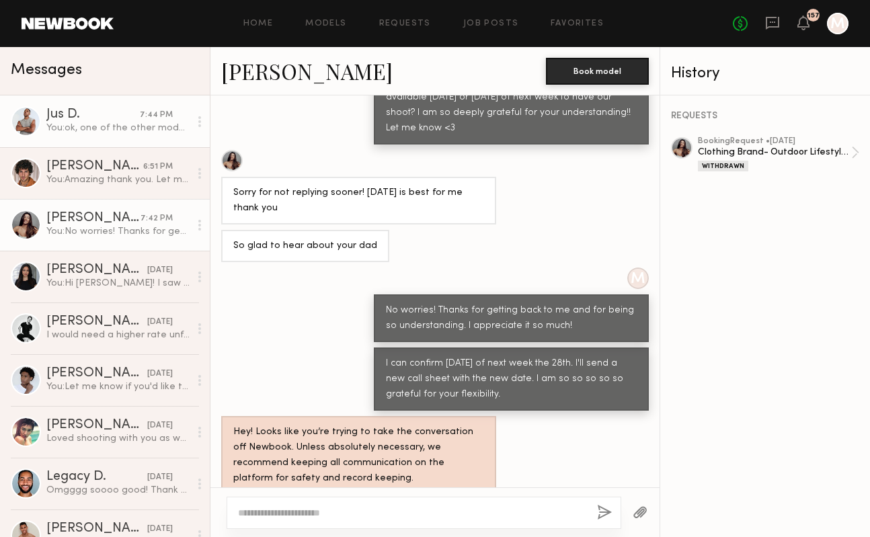
click at [148, 116] on div "7:44 PM" at bounding box center [156, 115] width 33 height 13
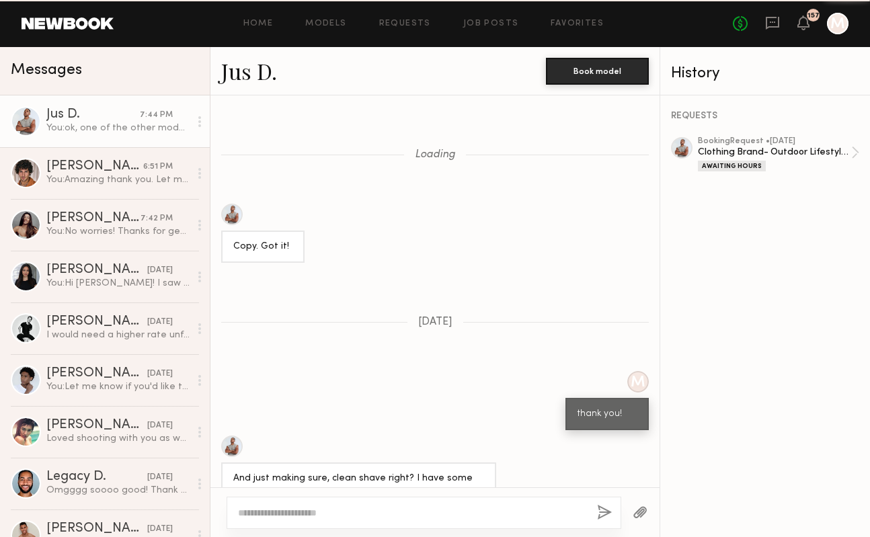
scroll to position [2010, 0]
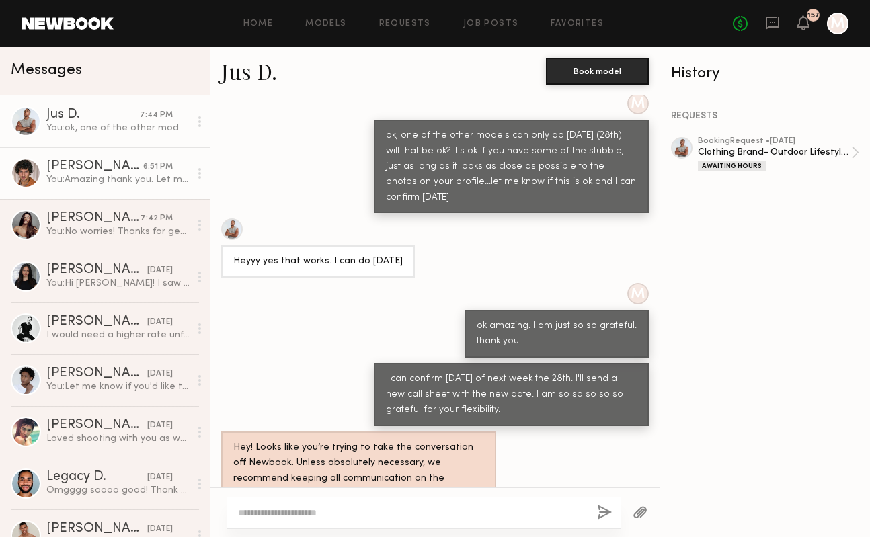
click at [115, 185] on div "You: Amazing thank you. Let me get confirmation from everyone and will land on …" at bounding box center [117, 179] width 143 height 13
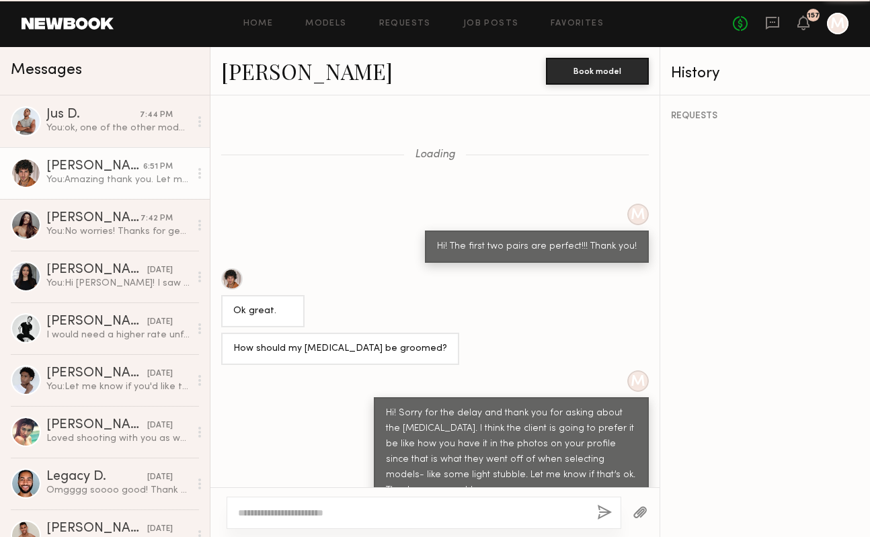
scroll to position [1188, 0]
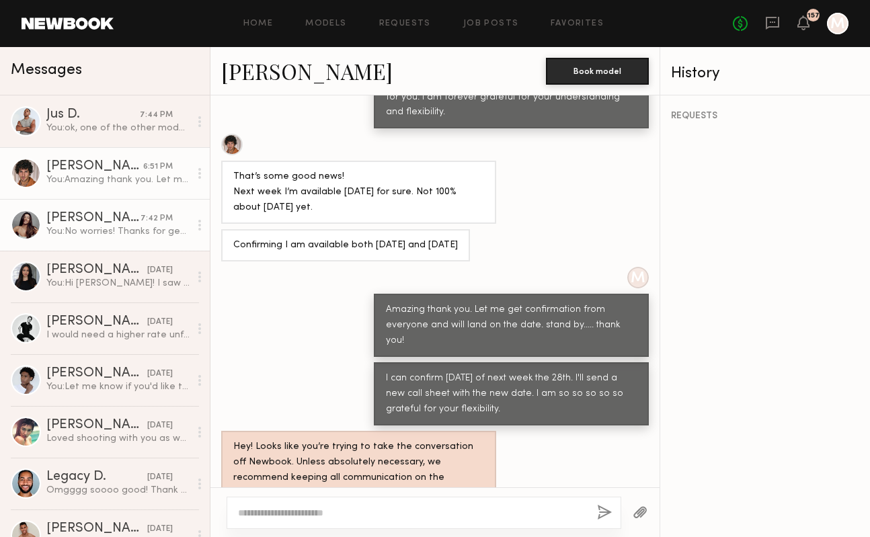
click at [124, 236] on div "You: No worries! Thanks for getting back to me and for being so understanding. …" at bounding box center [117, 231] width 143 height 13
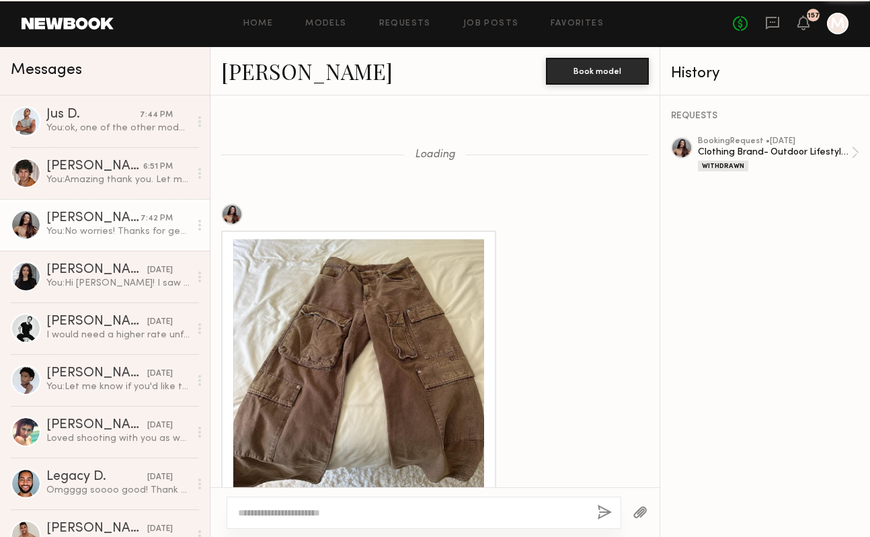
scroll to position [1893, 0]
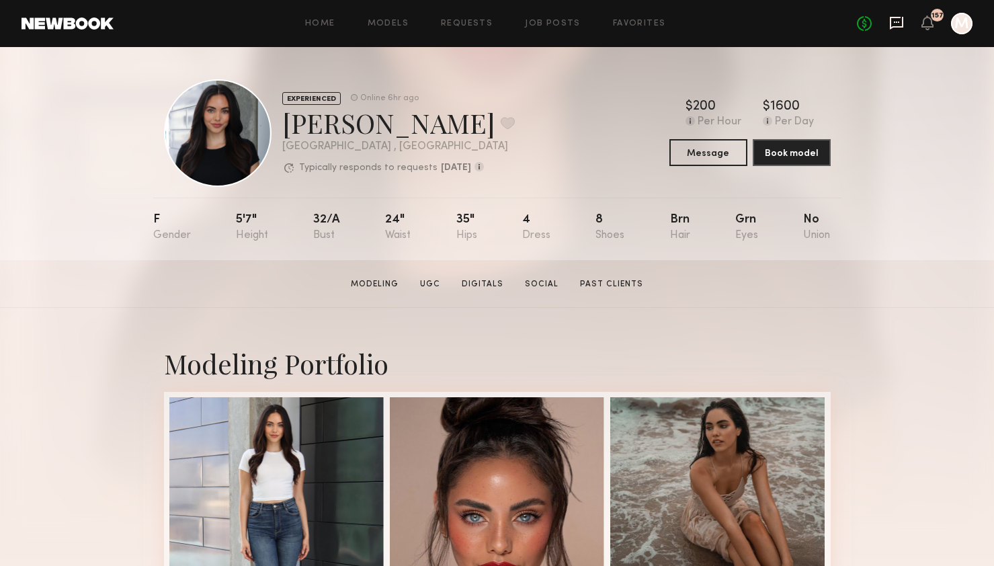
click at [902, 26] on icon at bounding box center [896, 23] width 13 height 13
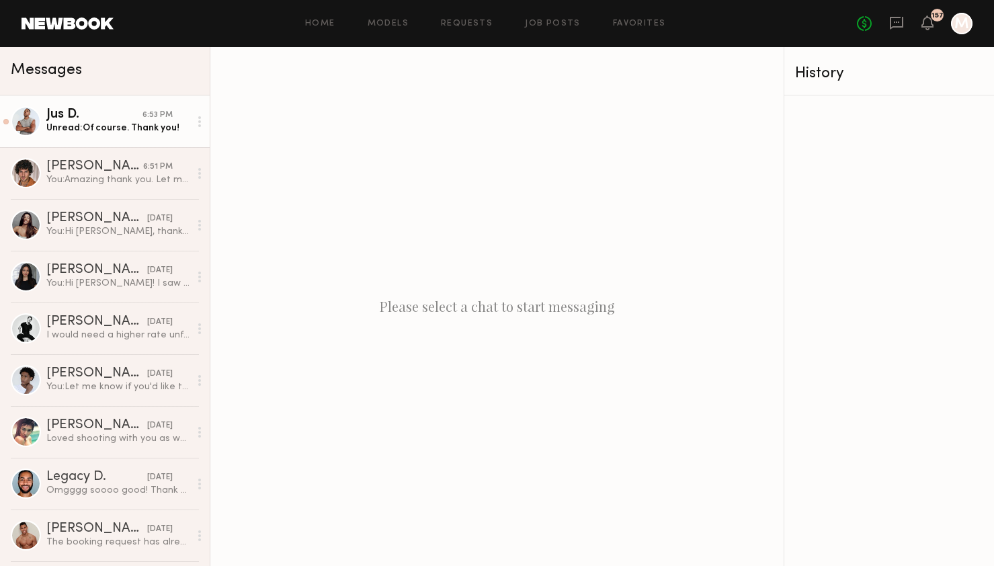
click at [127, 120] on div "Jus D." at bounding box center [94, 114] width 96 height 13
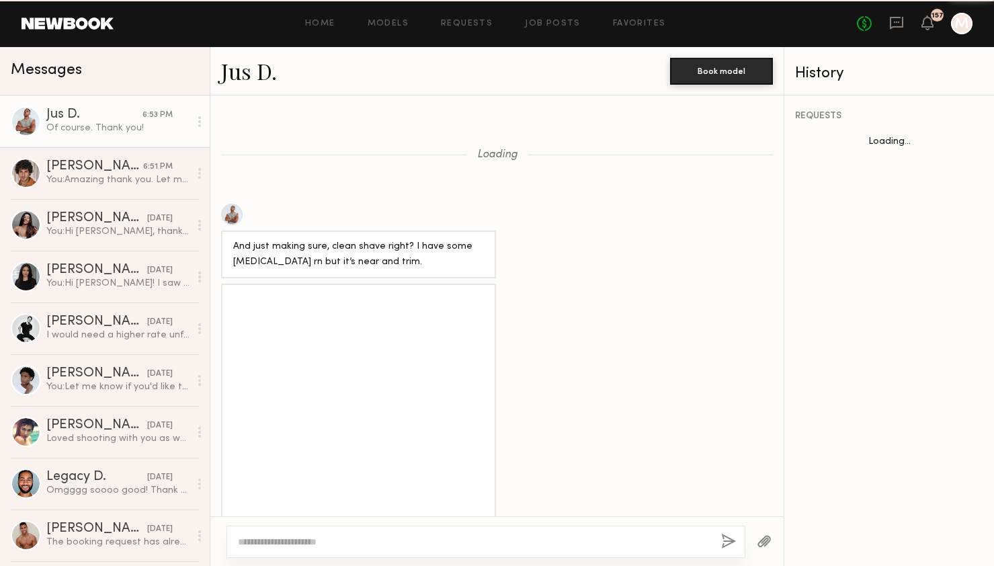
scroll to position [1301, 0]
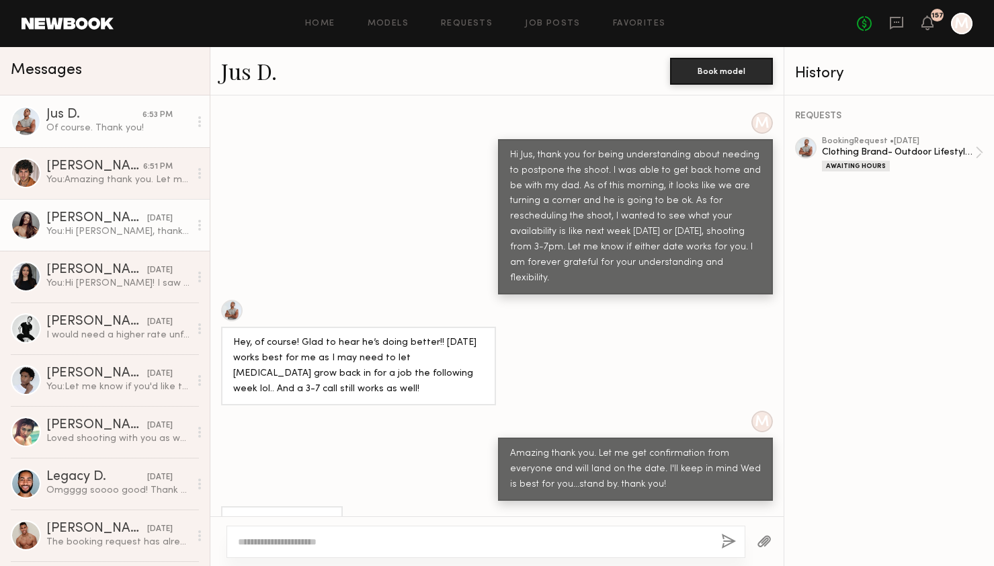
click at [123, 225] on div "You: Hi [PERSON_NAME], thank you for being understanding about needing to postp…" at bounding box center [117, 231] width 143 height 13
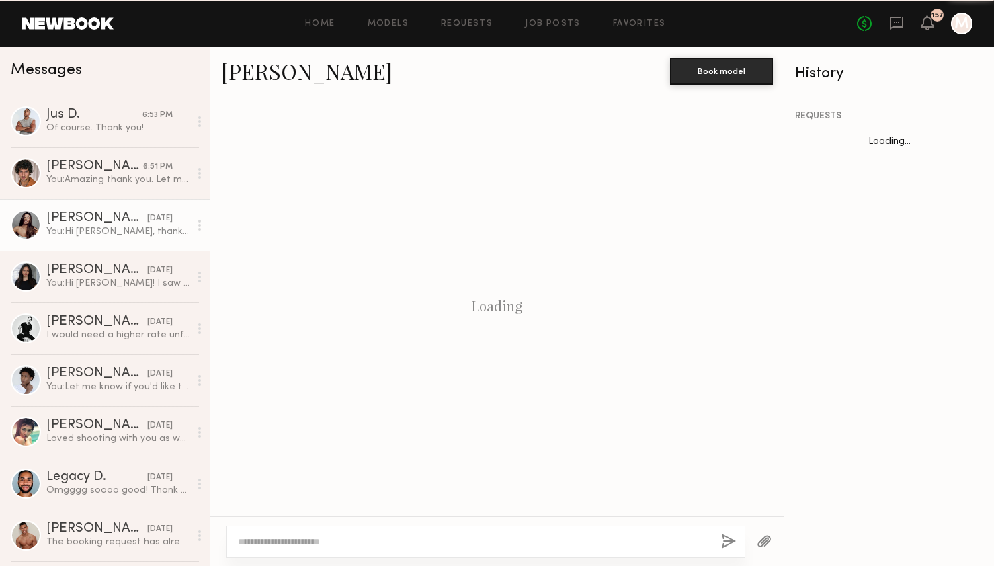
scroll to position [1388, 0]
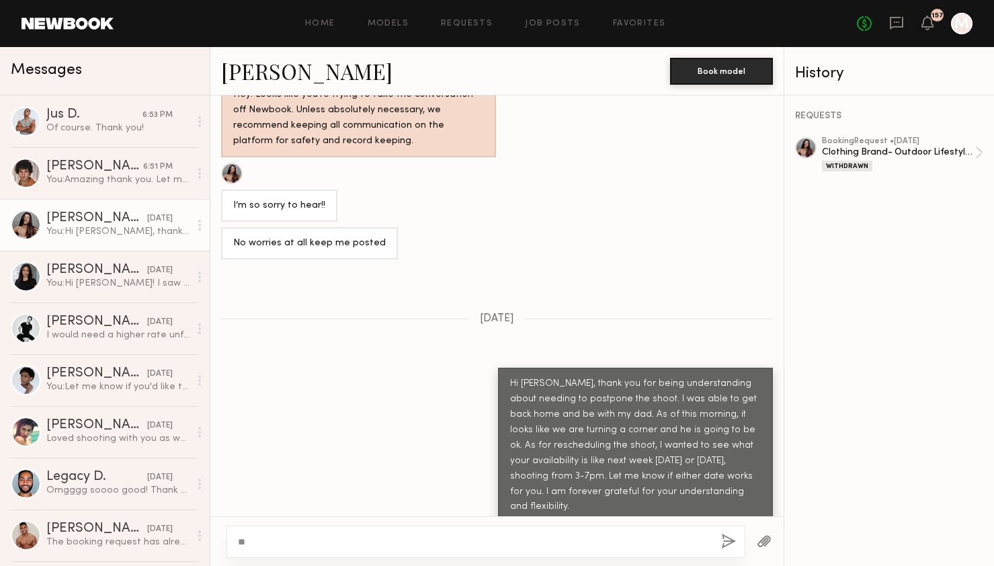
type textarea "*"
click at [538, 20] on link "Job Posts" at bounding box center [553, 23] width 56 height 9
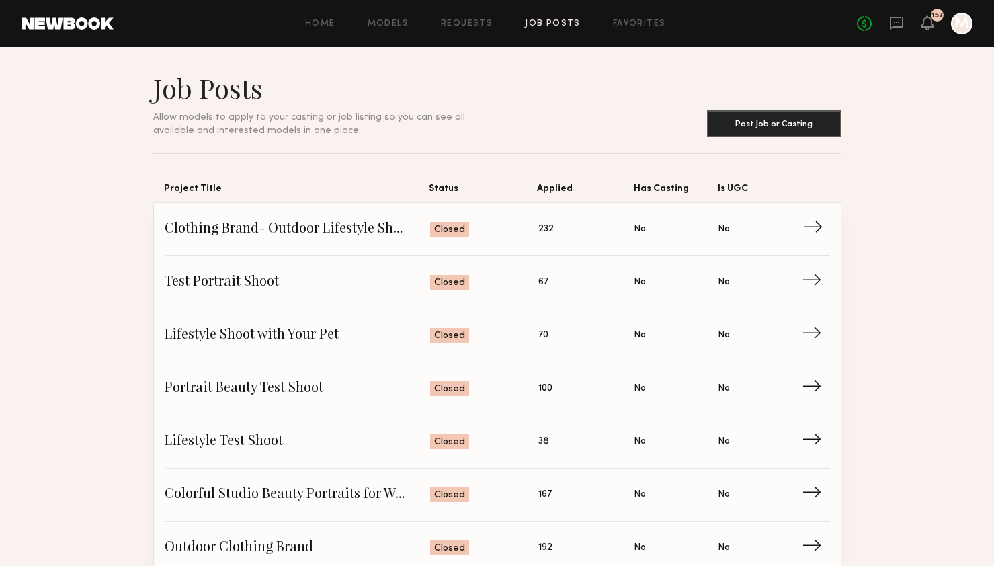
click at [396, 226] on span "Clothing Brand- Outdoor Lifestyle Shoot" at bounding box center [298, 229] width 266 height 20
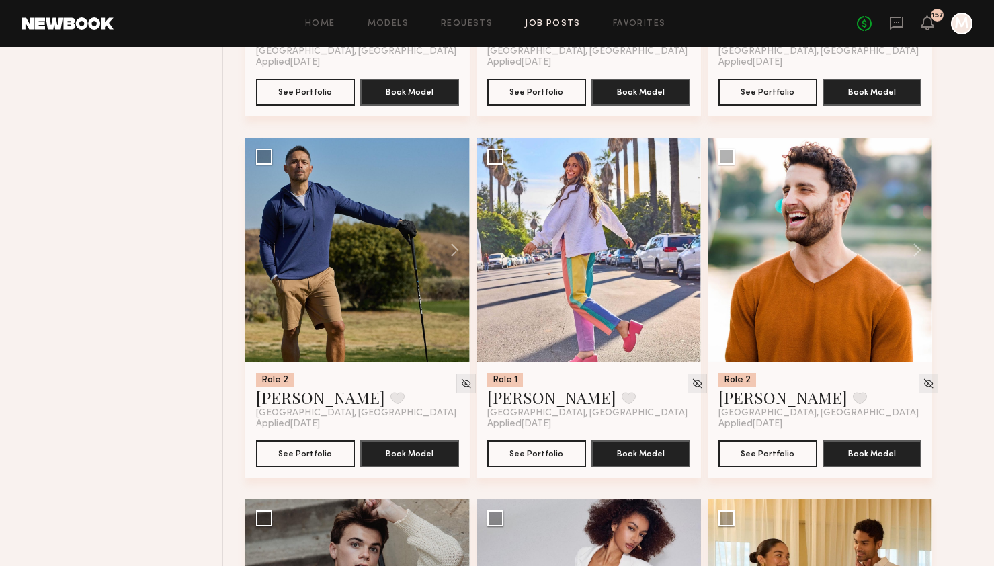
scroll to position [1551, 0]
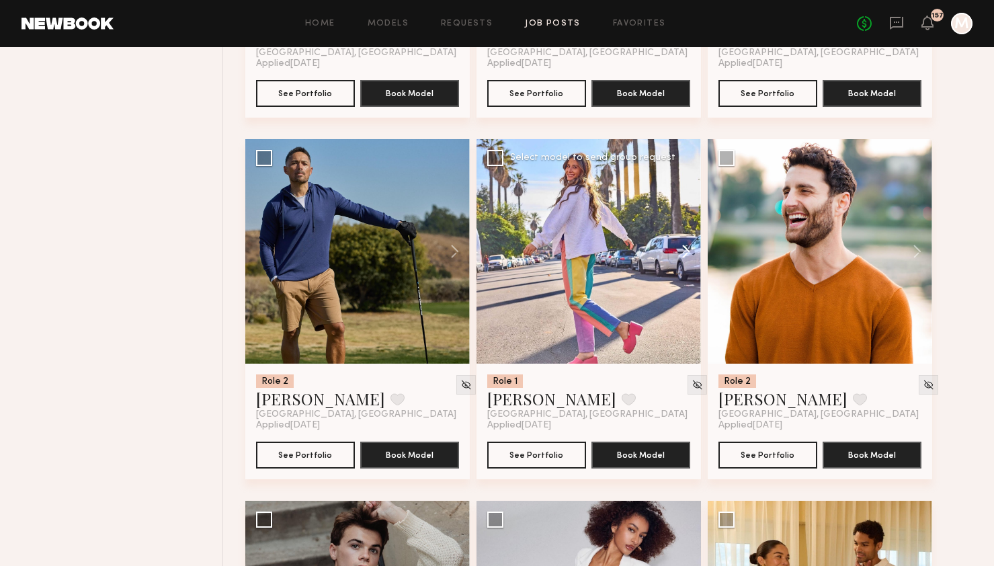
click at [688, 251] on button at bounding box center [679, 251] width 43 height 224
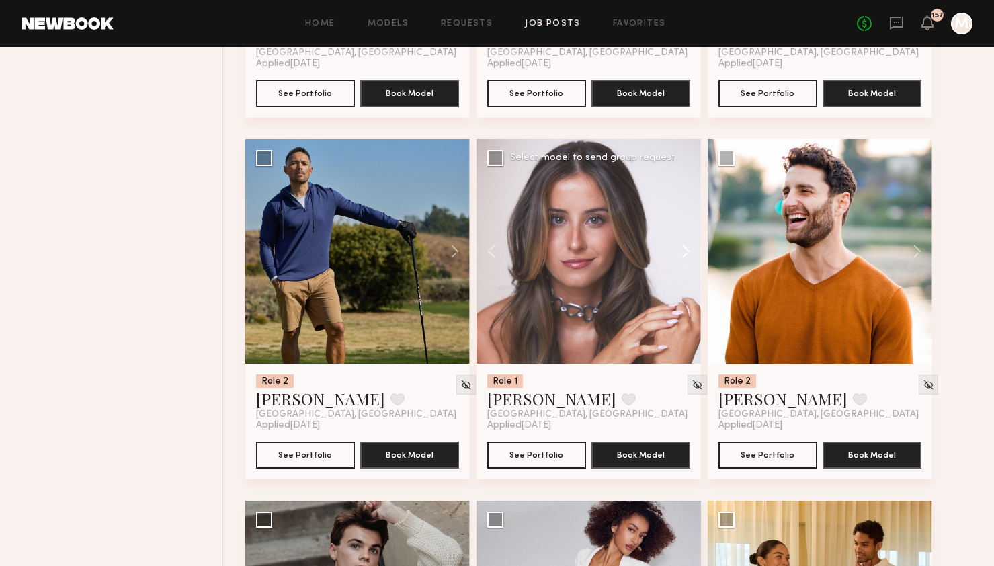
click at [688, 251] on button at bounding box center [679, 251] width 43 height 224
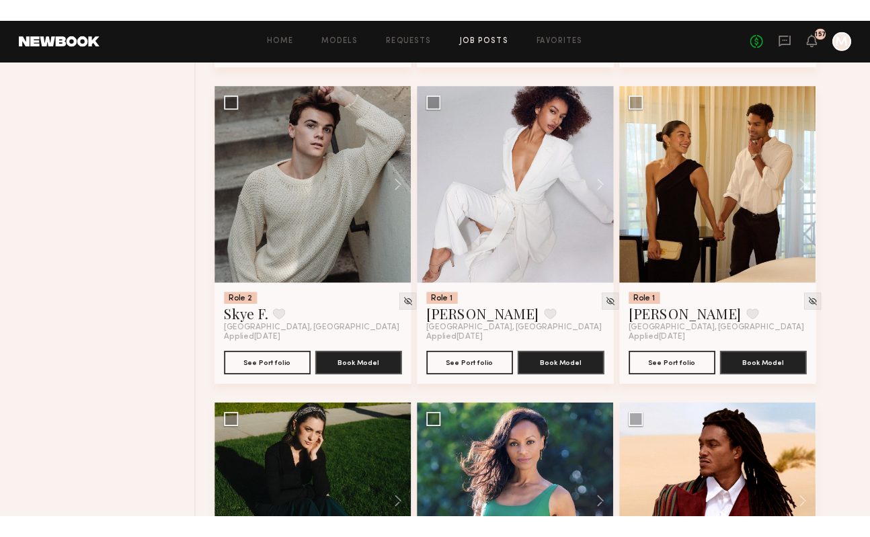
scroll to position [1979, 0]
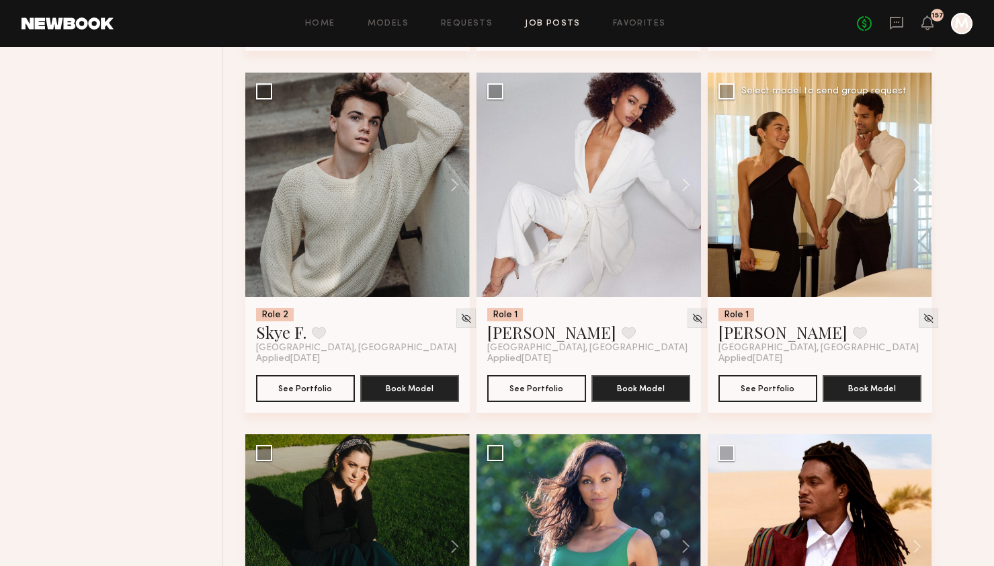
click at [915, 190] on button at bounding box center [910, 185] width 43 height 224
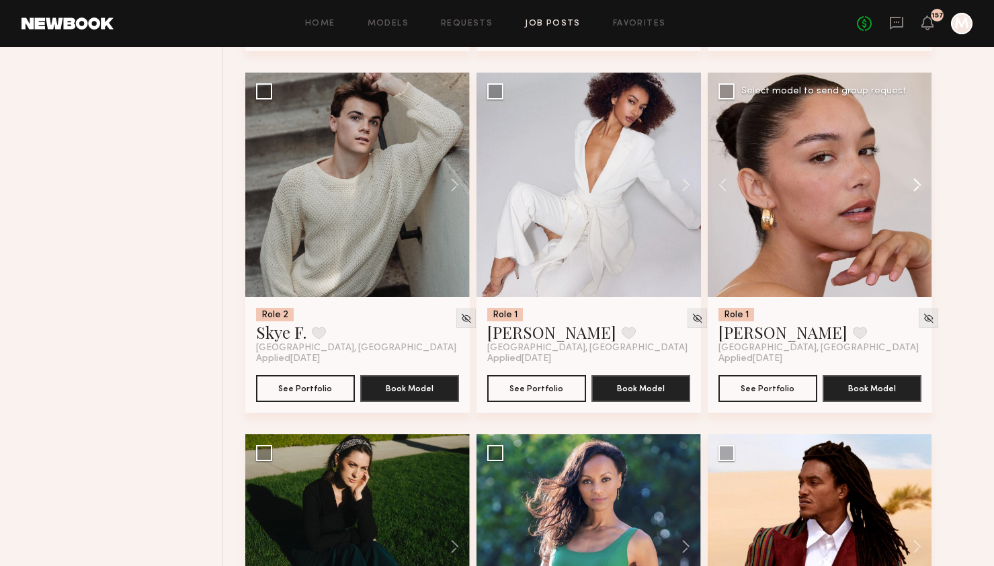
click at [915, 190] on button at bounding box center [910, 185] width 43 height 224
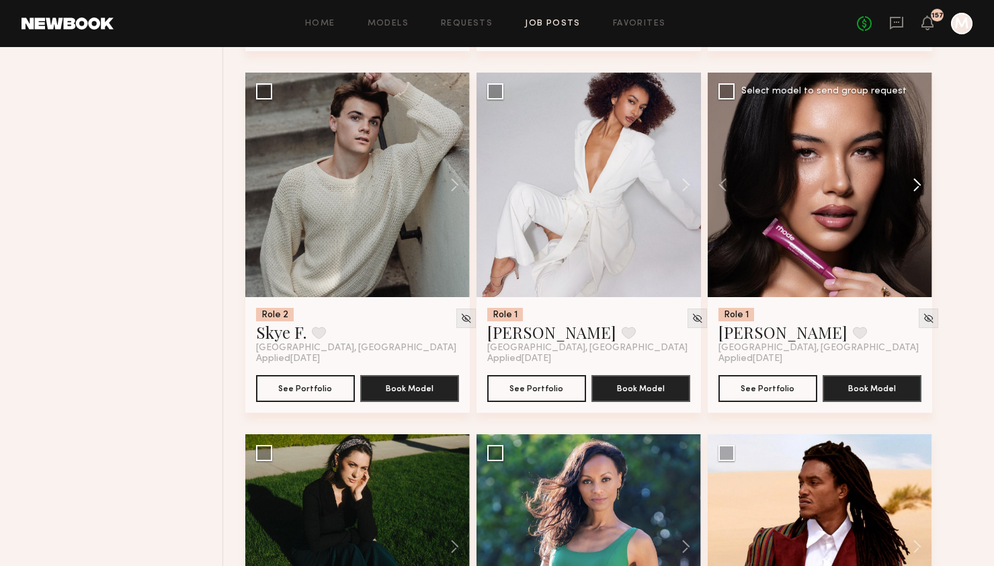
click at [915, 190] on button at bounding box center [910, 185] width 43 height 224
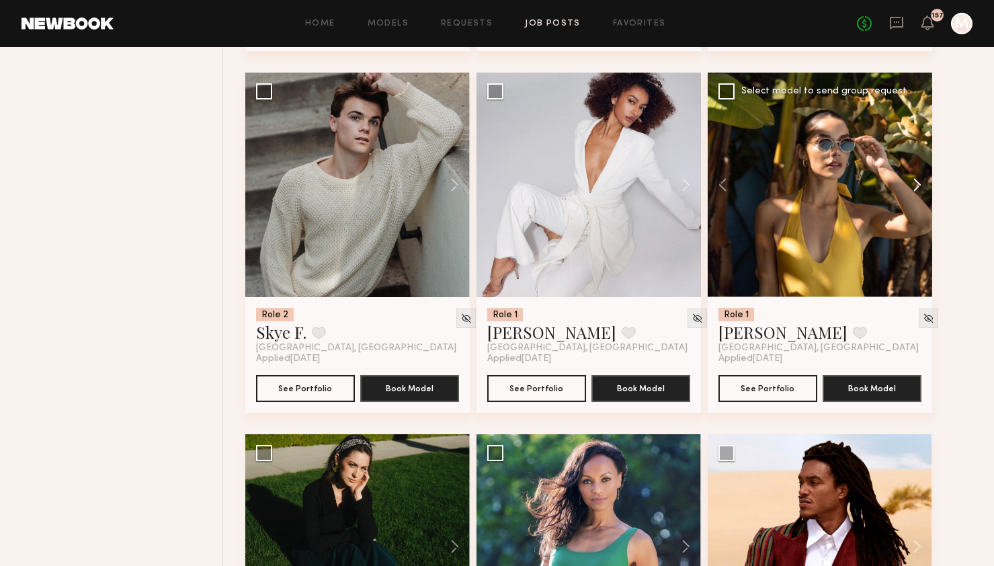
click at [915, 190] on button at bounding box center [910, 185] width 43 height 224
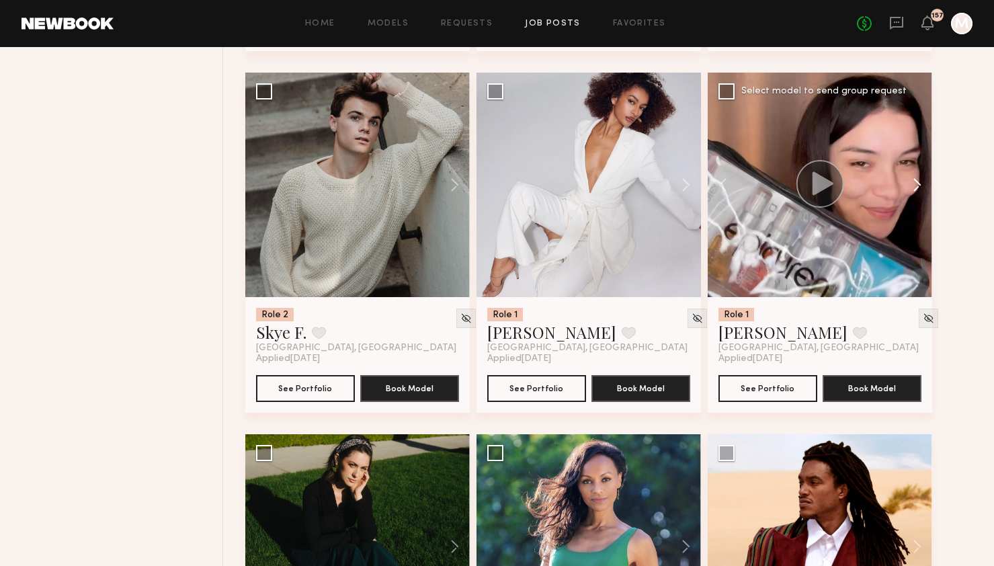
click at [915, 190] on button at bounding box center [910, 185] width 43 height 224
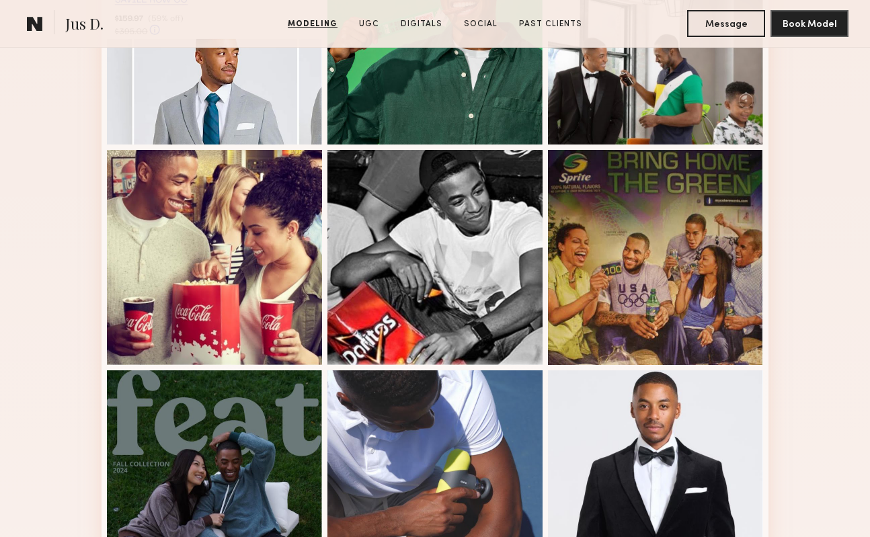
scroll to position [771, 0]
